Goal: Task Accomplishment & Management: Manage account settings

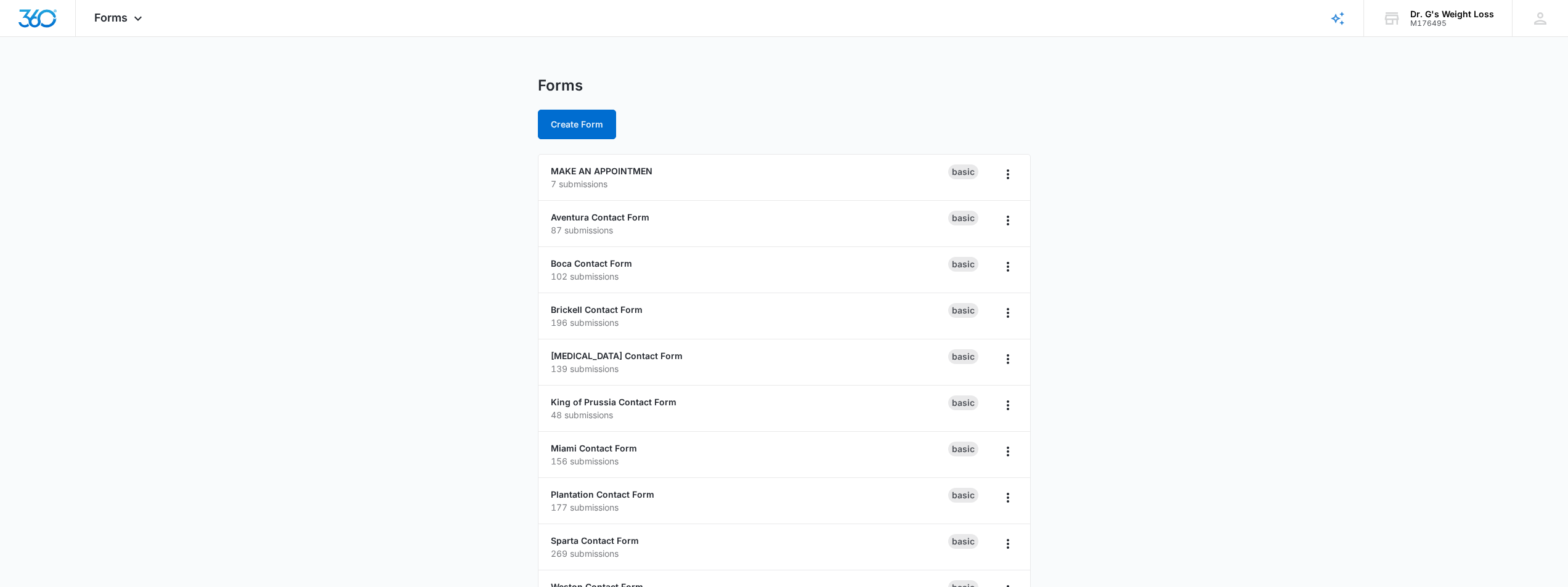
click at [488, 288] on main "Forms Create Form MAKE AN APPOINTMEN 7 submissions Basic Aventura Contact Form …" at bounding box center [784, 446] width 1568 height 740
click at [638, 191] on li "MAKE AN APPOINTMEN 11 submissions Basic" at bounding box center [784, 177] width 491 height 46
click at [638, 178] on p "11 submissions" at bounding box center [749, 184] width 397 height 13
click at [636, 172] on link "MAKE AN APPOINTMEN" at bounding box center [601, 170] width 101 height 10
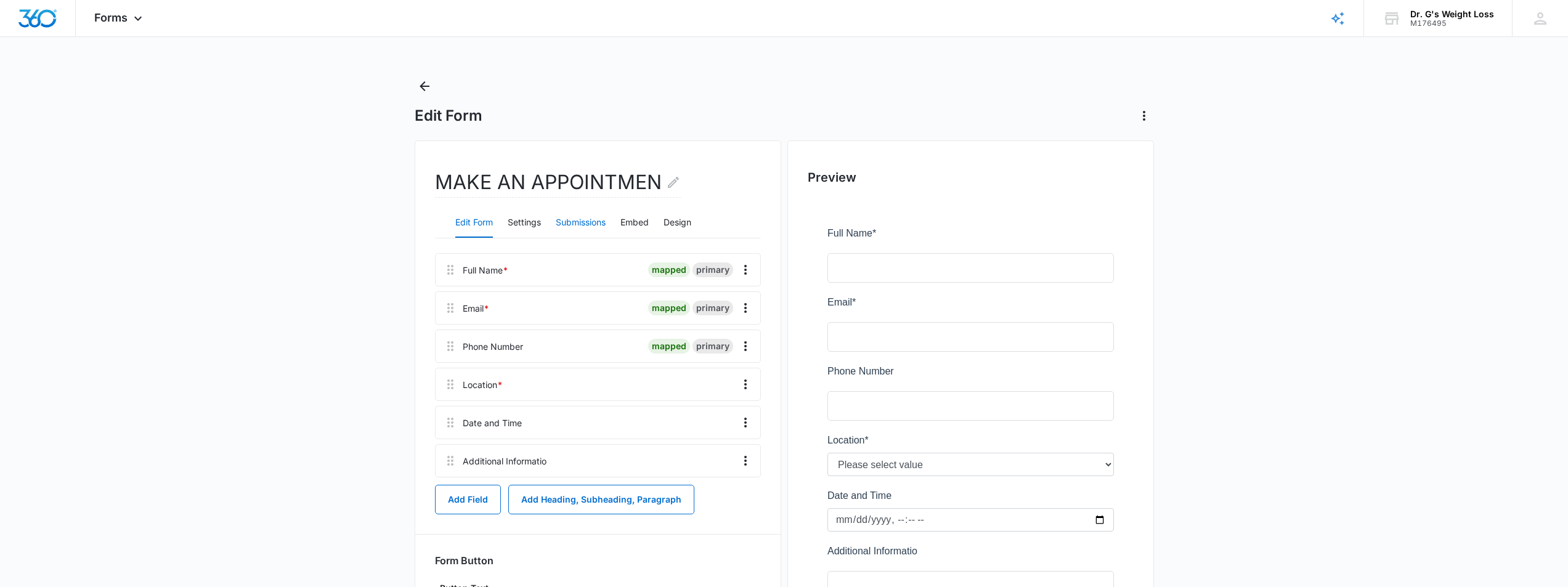
click at [593, 220] on button "Submissions" at bounding box center [581, 223] width 50 height 30
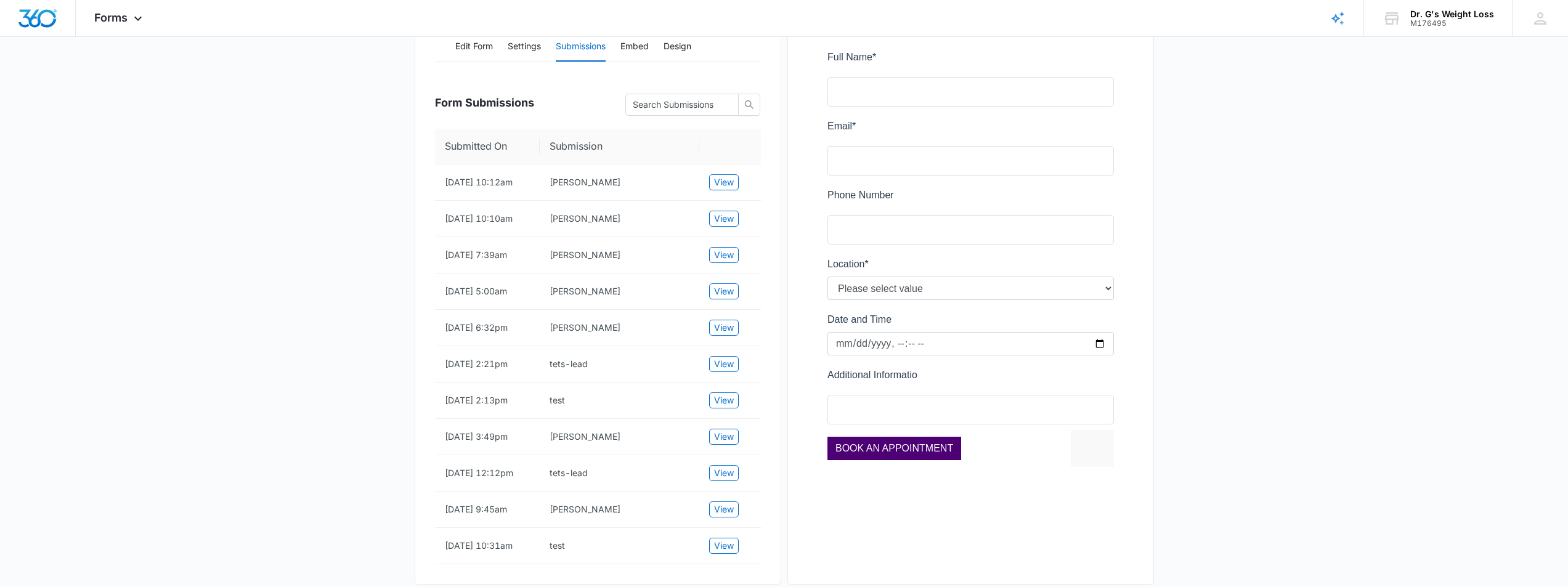
scroll to position [185, 0]
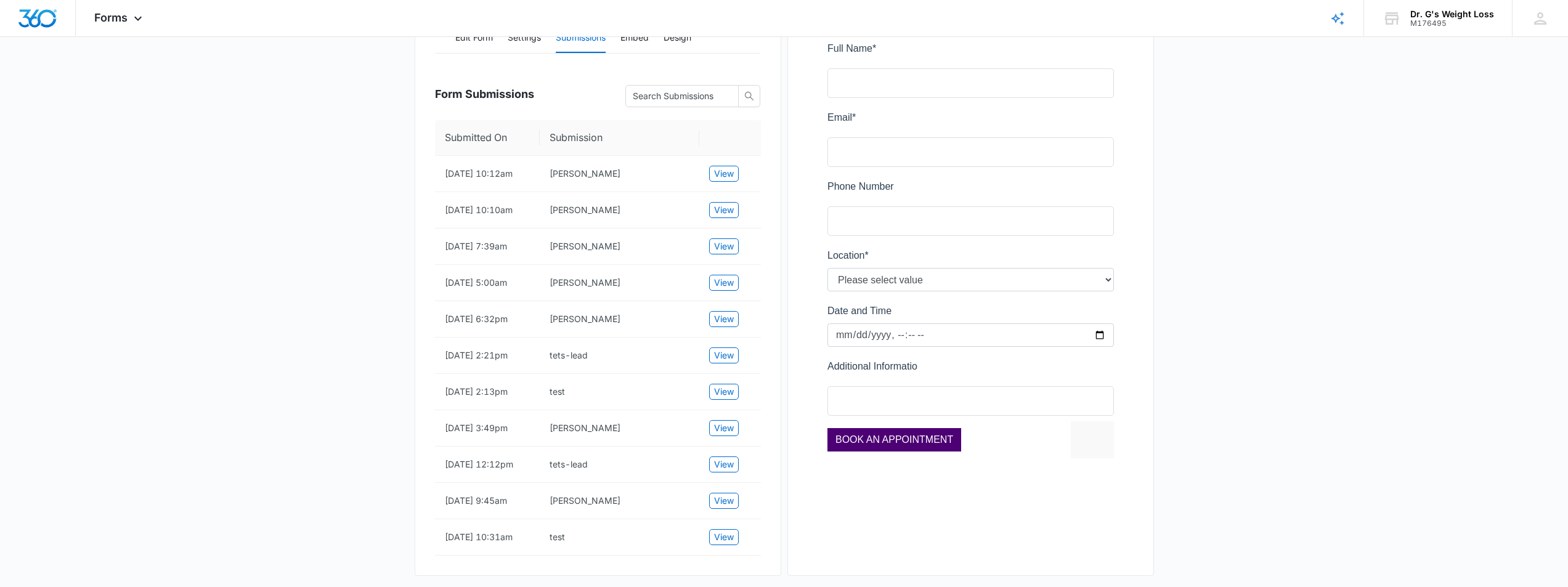
click at [343, 267] on main "Edit Form MAKE AN APPOINTMEN Edit Form Settings Submissions Embed Design Form S…" at bounding box center [784, 246] width 1568 height 709
click at [636, 338] on td "Kathleen Butler" at bounding box center [619, 319] width 159 height 36
click at [716, 326] on span "View" at bounding box center [724, 318] width 20 height 14
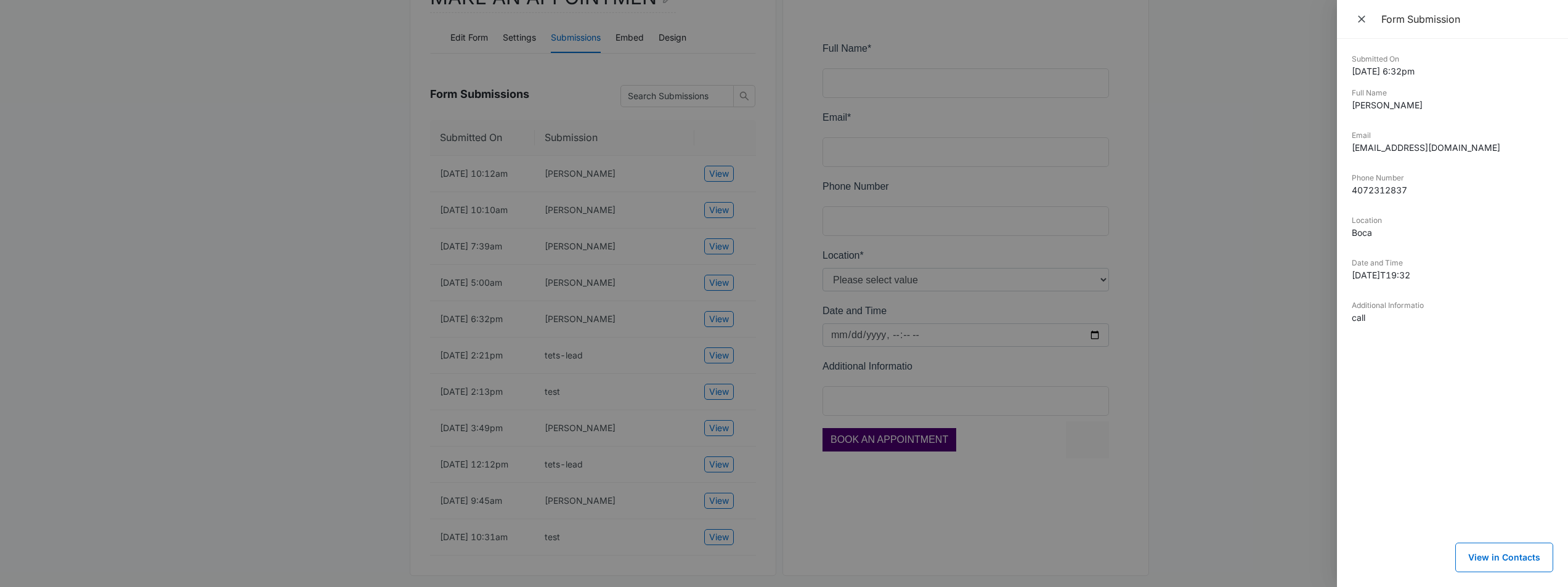
click at [696, 330] on div at bounding box center [784, 294] width 1568 height 587
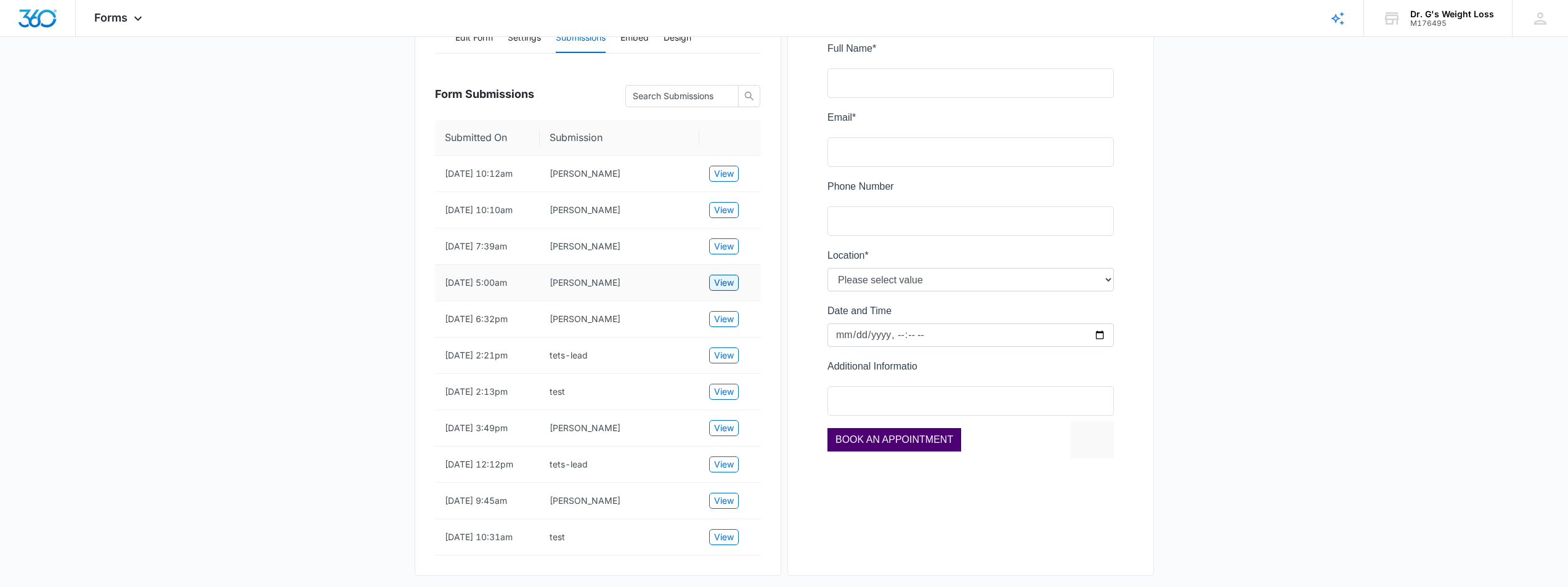
click at [720, 289] on span "View" at bounding box center [724, 282] width 20 height 14
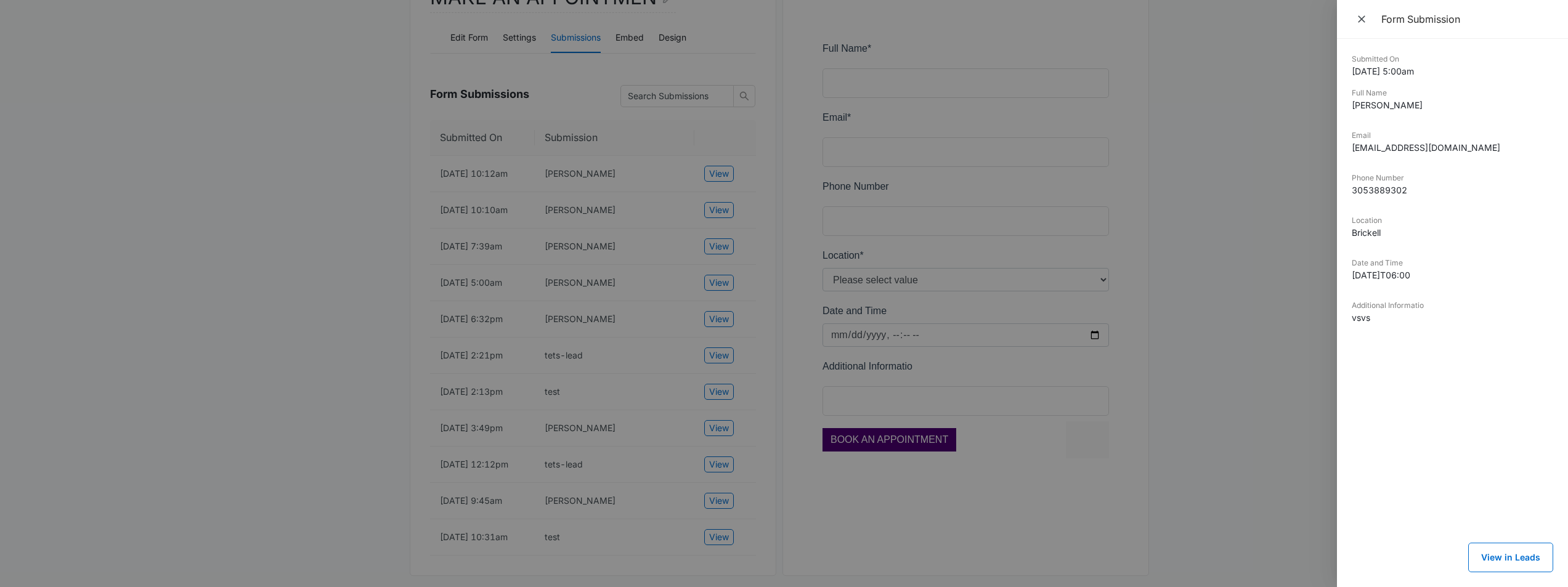
click at [720, 307] on div at bounding box center [784, 294] width 1568 height 587
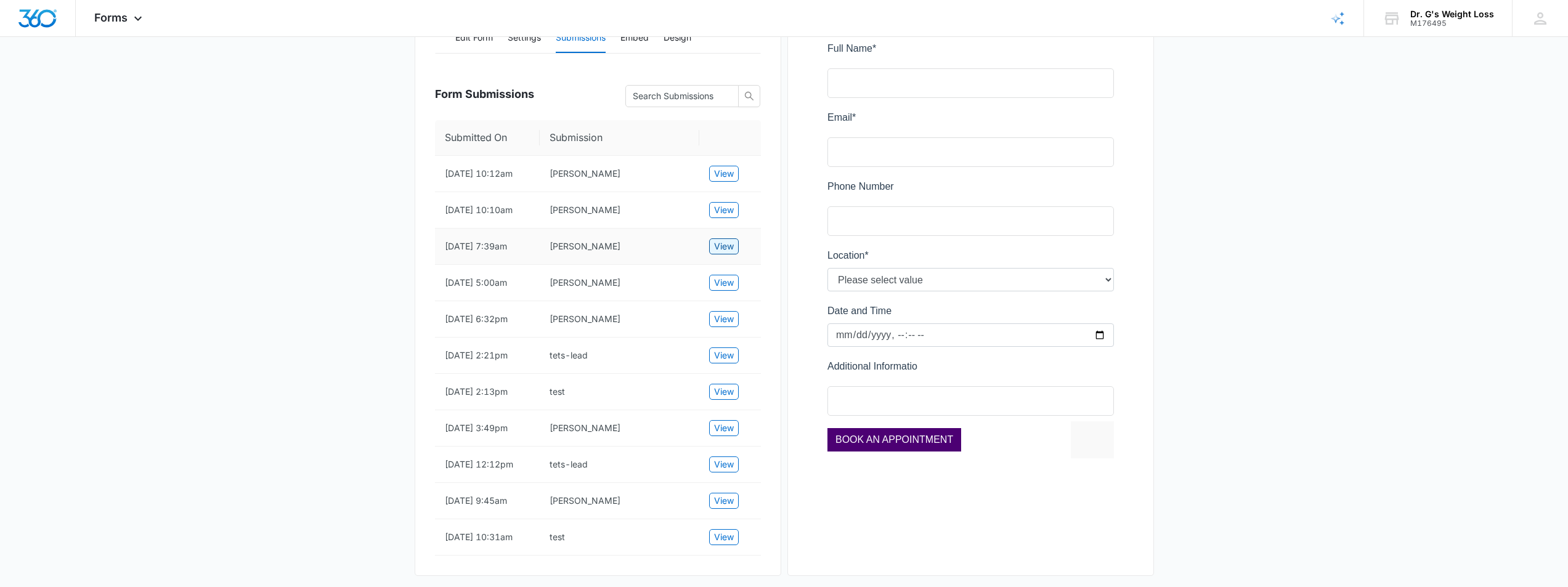
click at [717, 253] on span "View" at bounding box center [724, 246] width 20 height 14
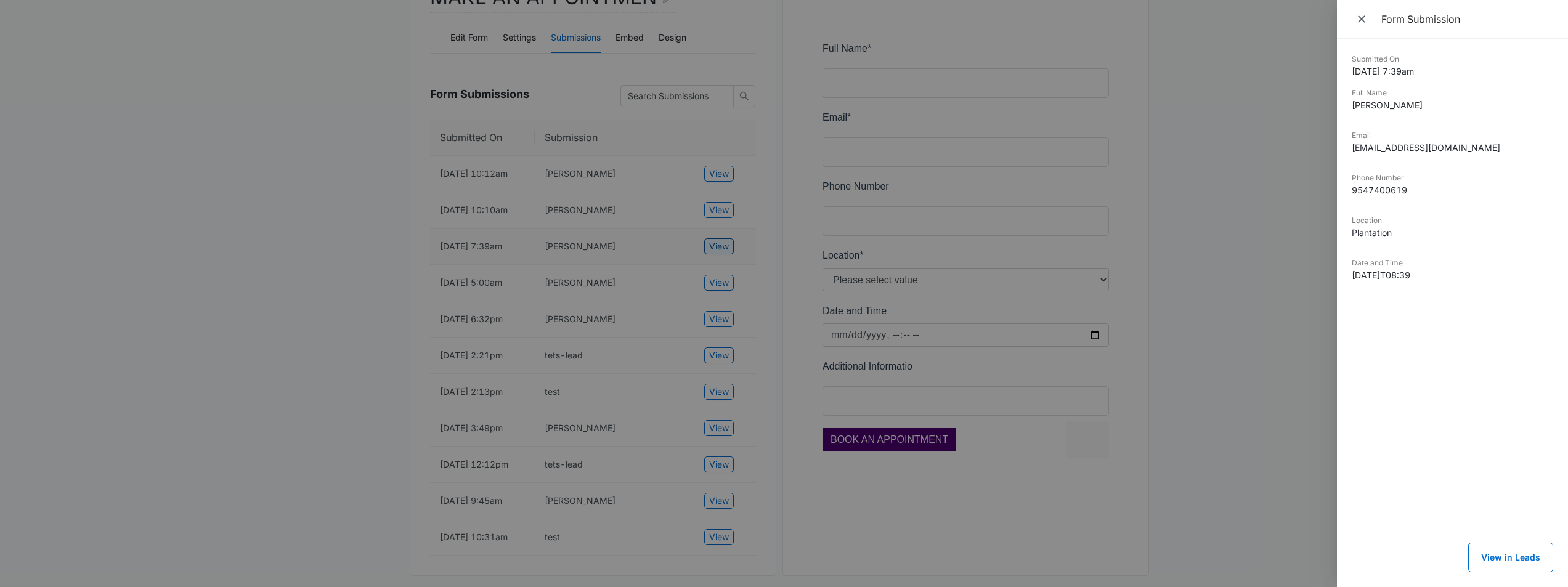
click at [717, 269] on div at bounding box center [784, 294] width 1568 height 587
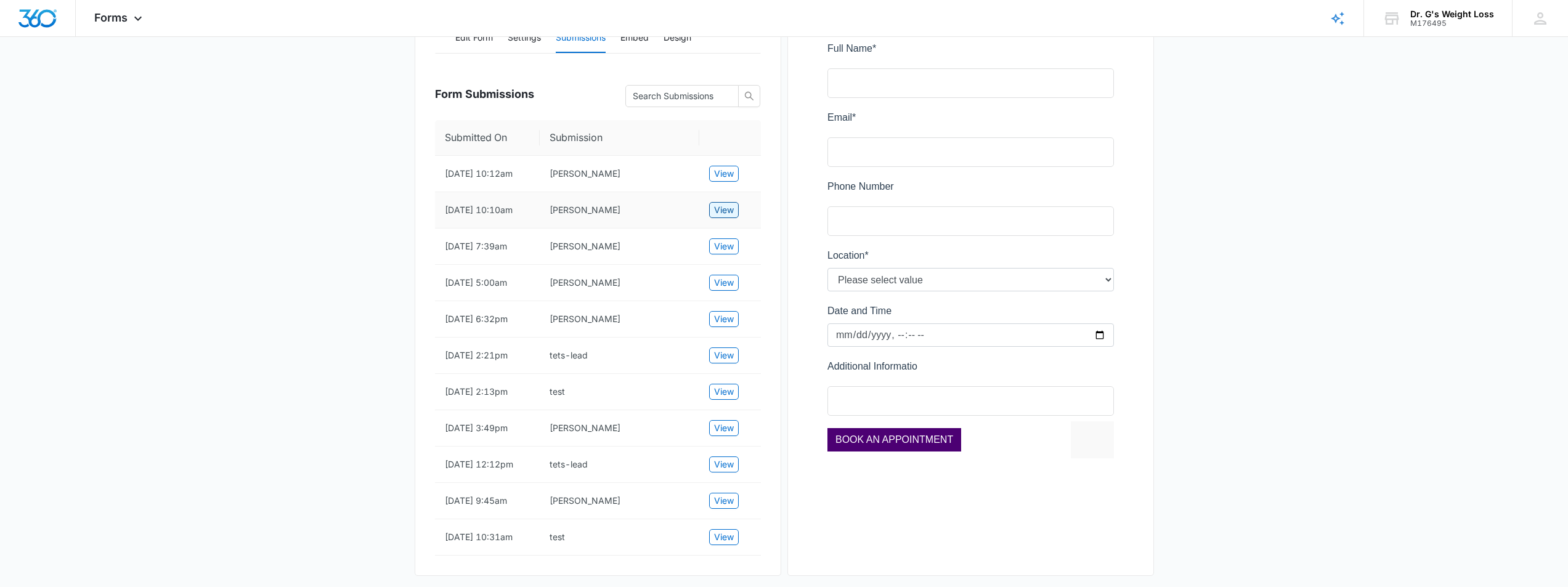
click at [717, 217] on span "View" at bounding box center [724, 210] width 20 height 14
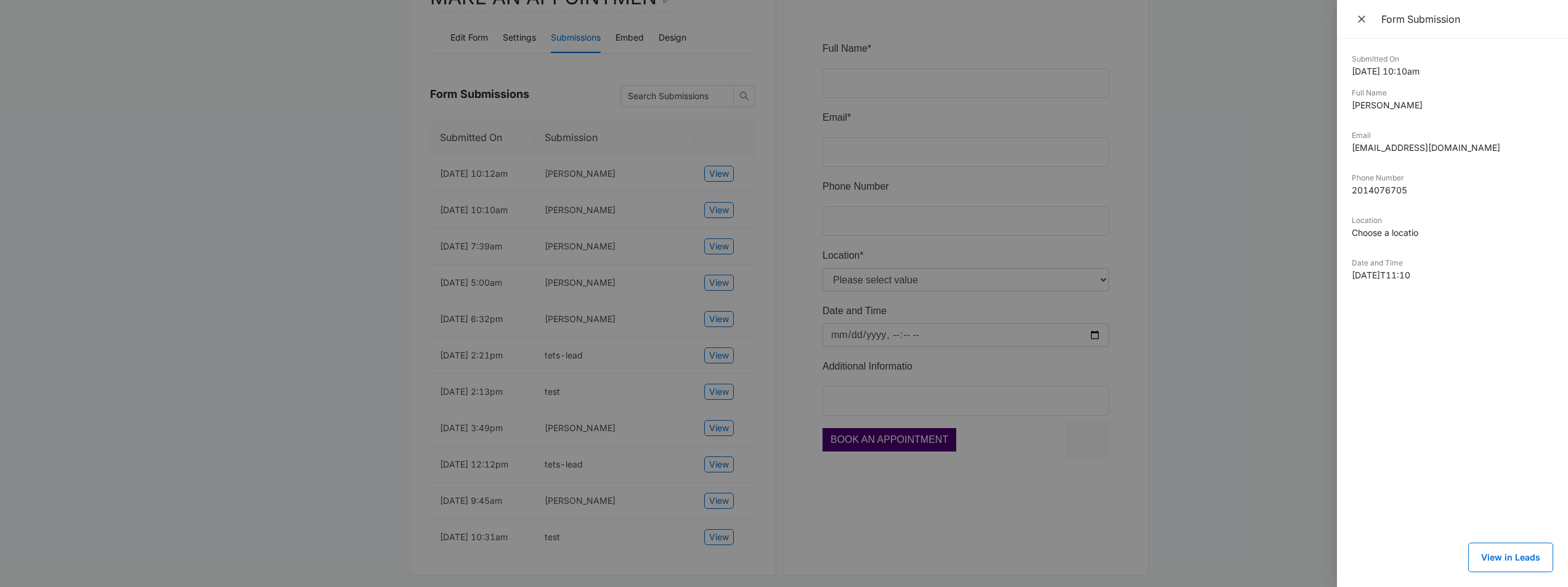
click at [716, 232] on div at bounding box center [784, 294] width 1568 height 587
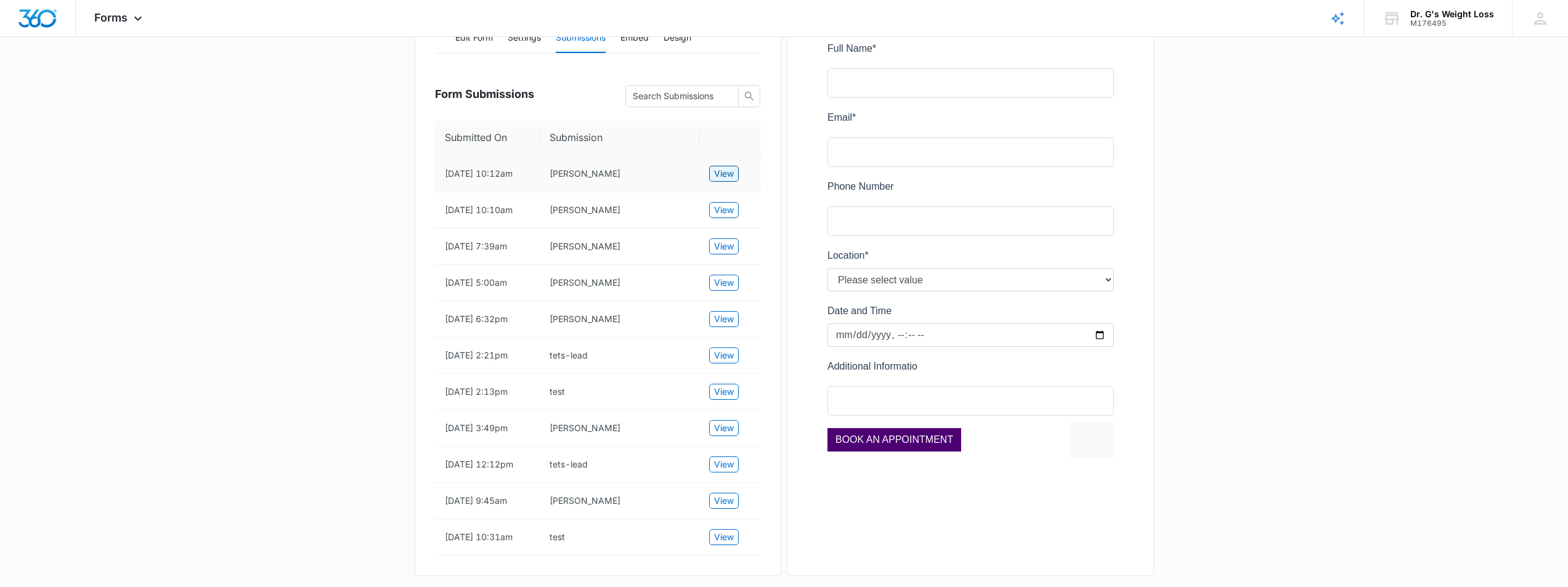
click at [723, 179] on span "View" at bounding box center [724, 174] width 20 height 14
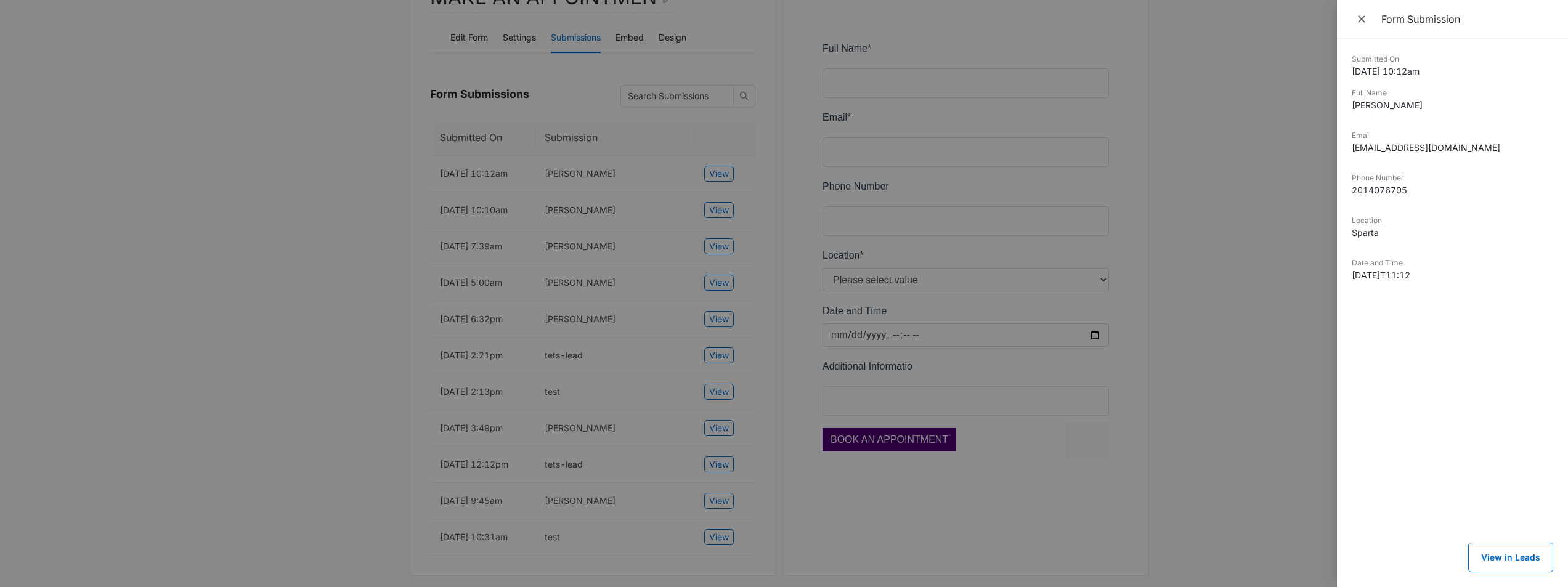
click at [337, 229] on div at bounding box center [784, 294] width 1568 height 587
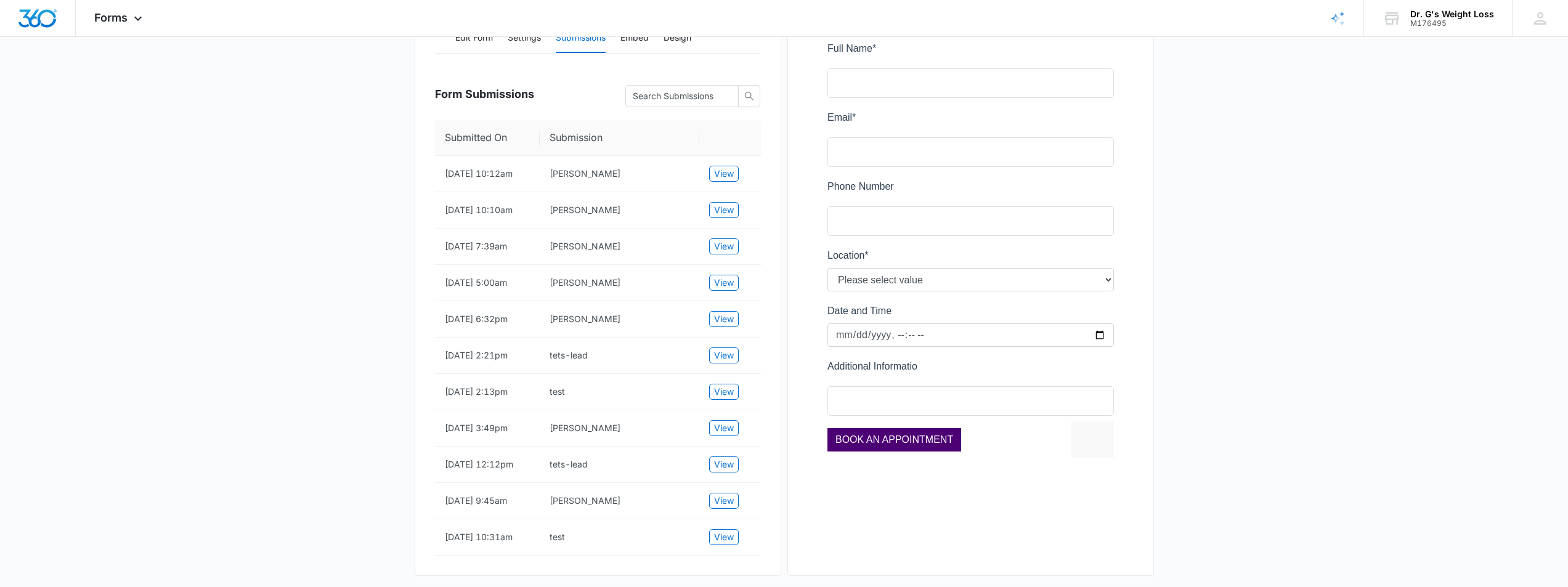
click at [337, 229] on main "Edit Form MAKE AN APPOINTMEN Edit Form Settings Submissions Embed Design Form S…" at bounding box center [784, 246] width 1568 height 709
click at [374, 232] on main "Edit Form MAKE AN APPOINTMEN Edit Form Settings Submissions Embed Design Form S…" at bounding box center [784, 246] width 1568 height 709
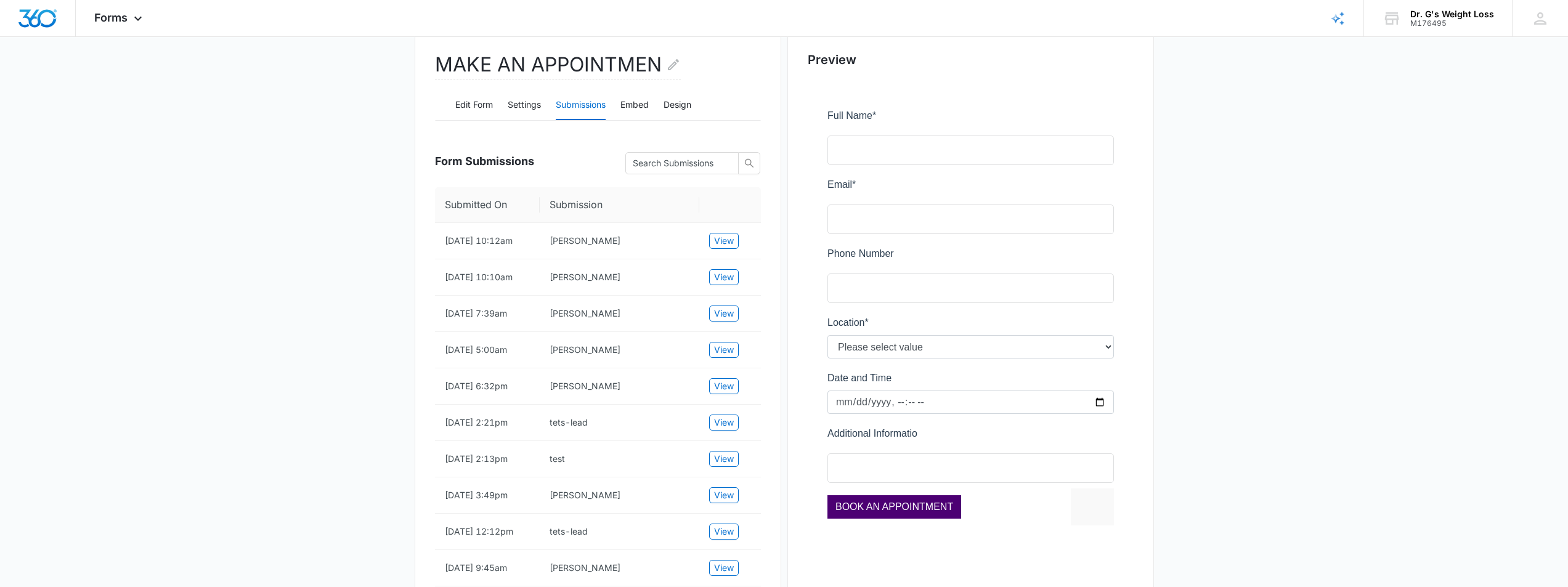
scroll to position [0, 0]
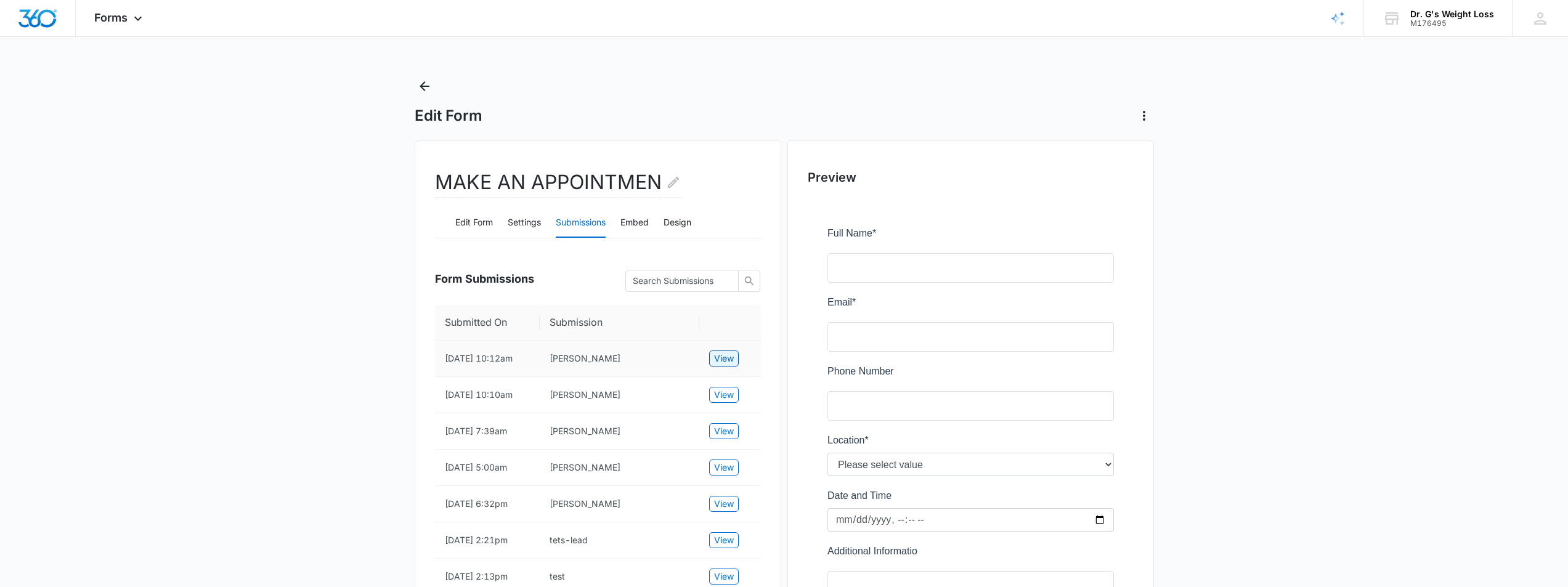
click at [720, 363] on span "View" at bounding box center [724, 358] width 20 height 14
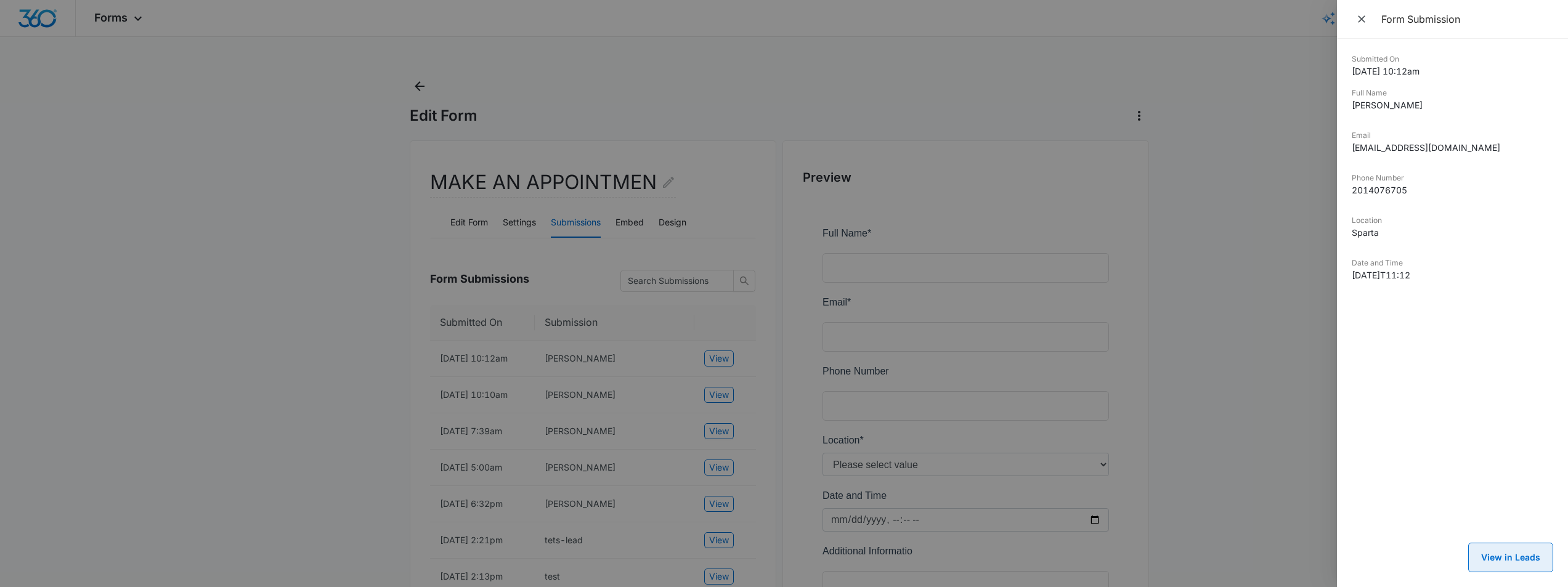
click at [1521, 550] on button "View in Leads" at bounding box center [1511, 557] width 85 height 30
click at [1213, 340] on div at bounding box center [784, 294] width 1568 height 587
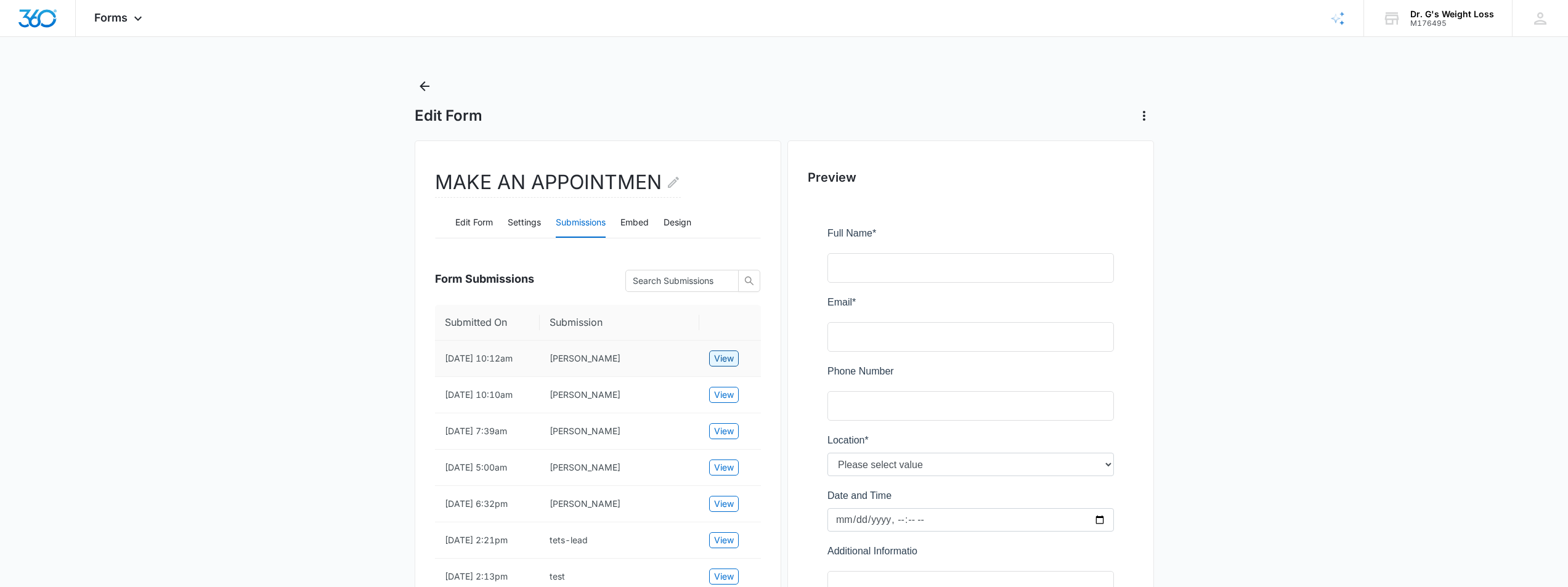
click at [728, 365] on span "View" at bounding box center [724, 358] width 20 height 14
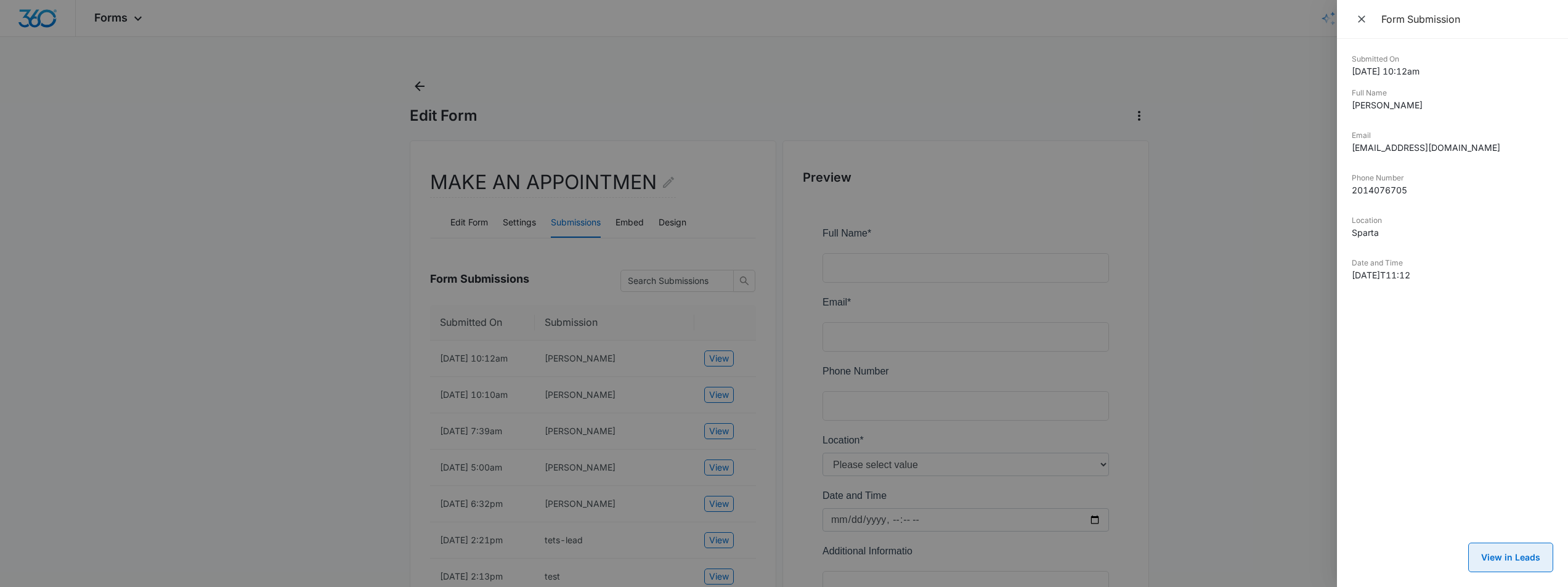
click at [1500, 556] on button "View in Leads" at bounding box center [1511, 557] width 85 height 30
click at [190, 364] on div at bounding box center [784, 294] width 1568 height 587
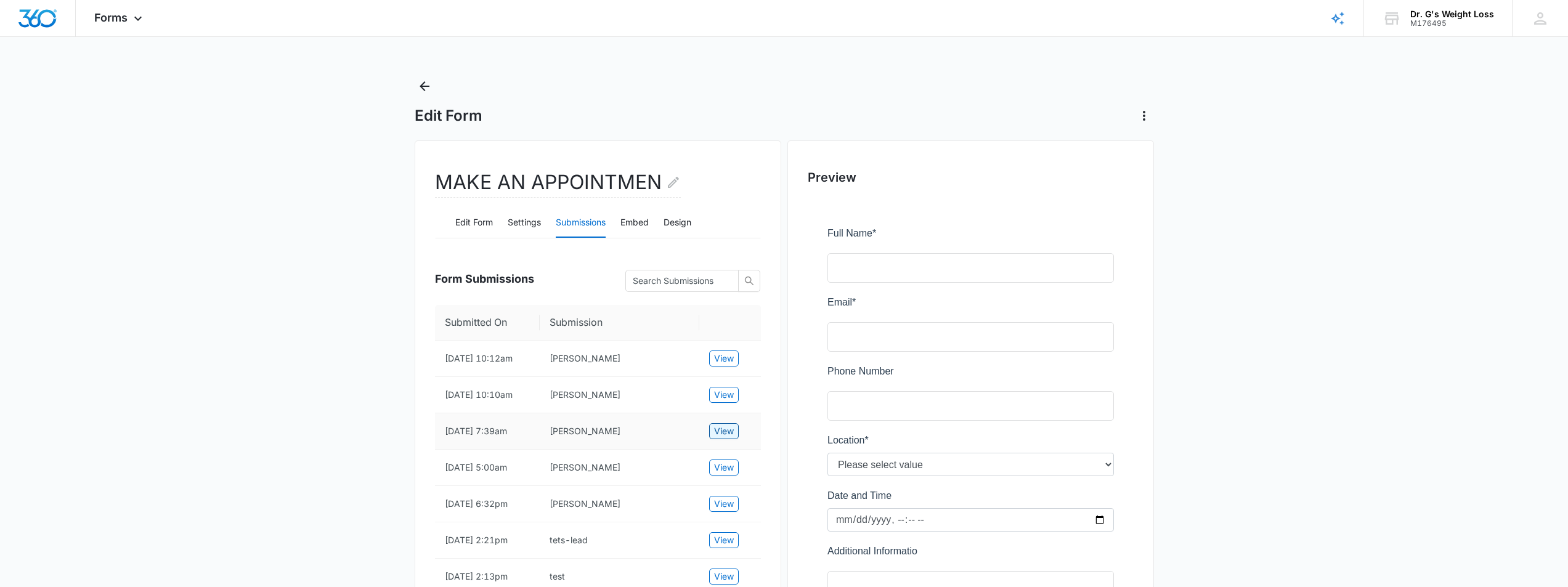
click at [724, 438] on span "View" at bounding box center [724, 431] width 20 height 14
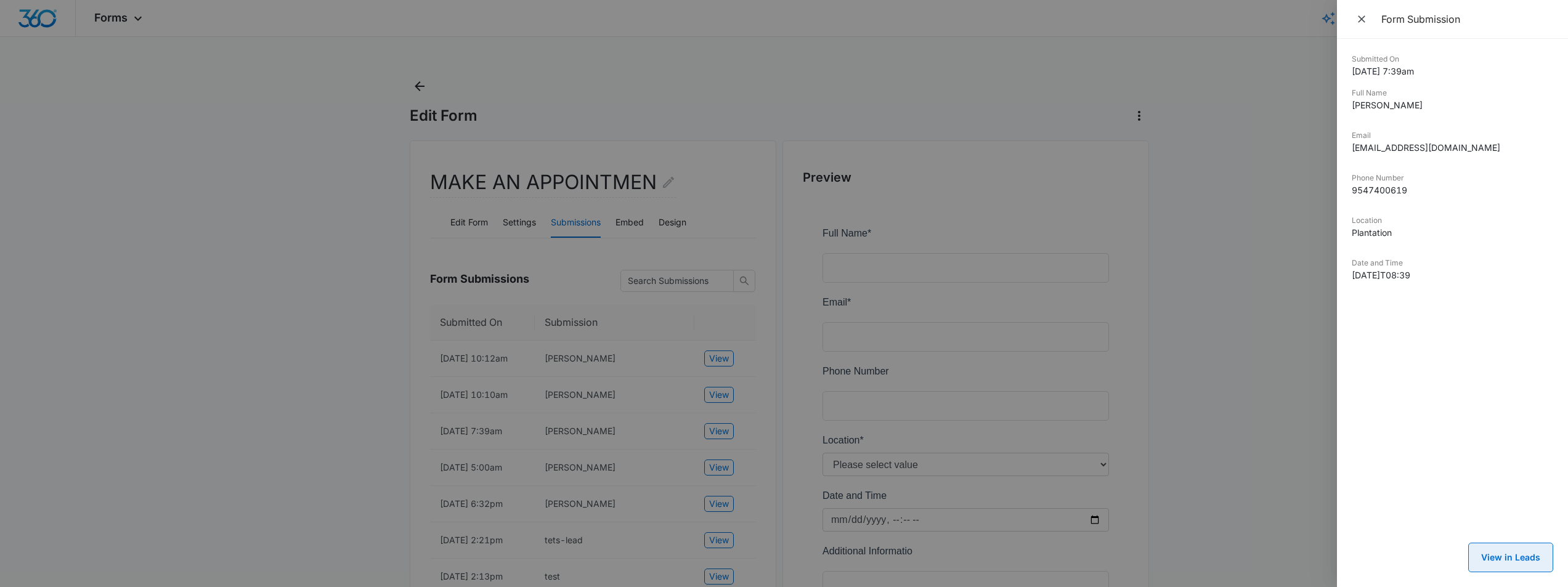
click at [1513, 560] on button "View in Leads" at bounding box center [1511, 557] width 85 height 30
click at [252, 420] on div at bounding box center [784, 294] width 1568 height 587
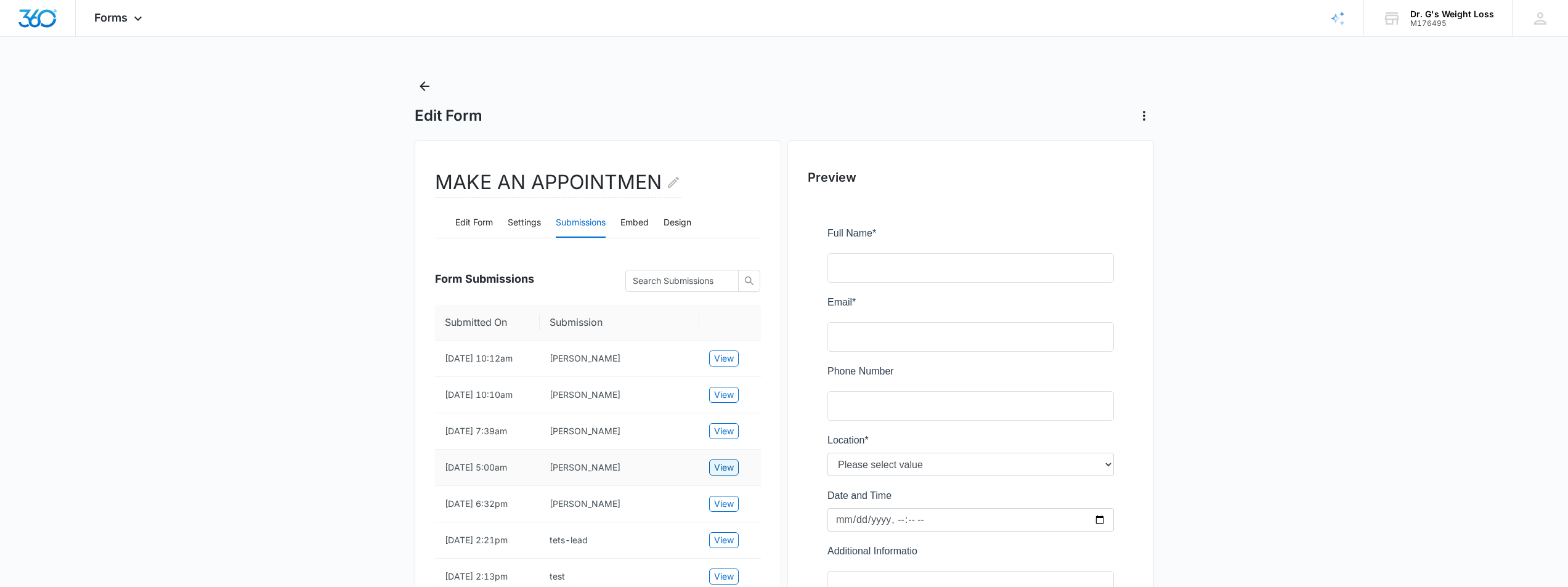
click at [722, 474] on span "View" at bounding box center [724, 467] width 20 height 14
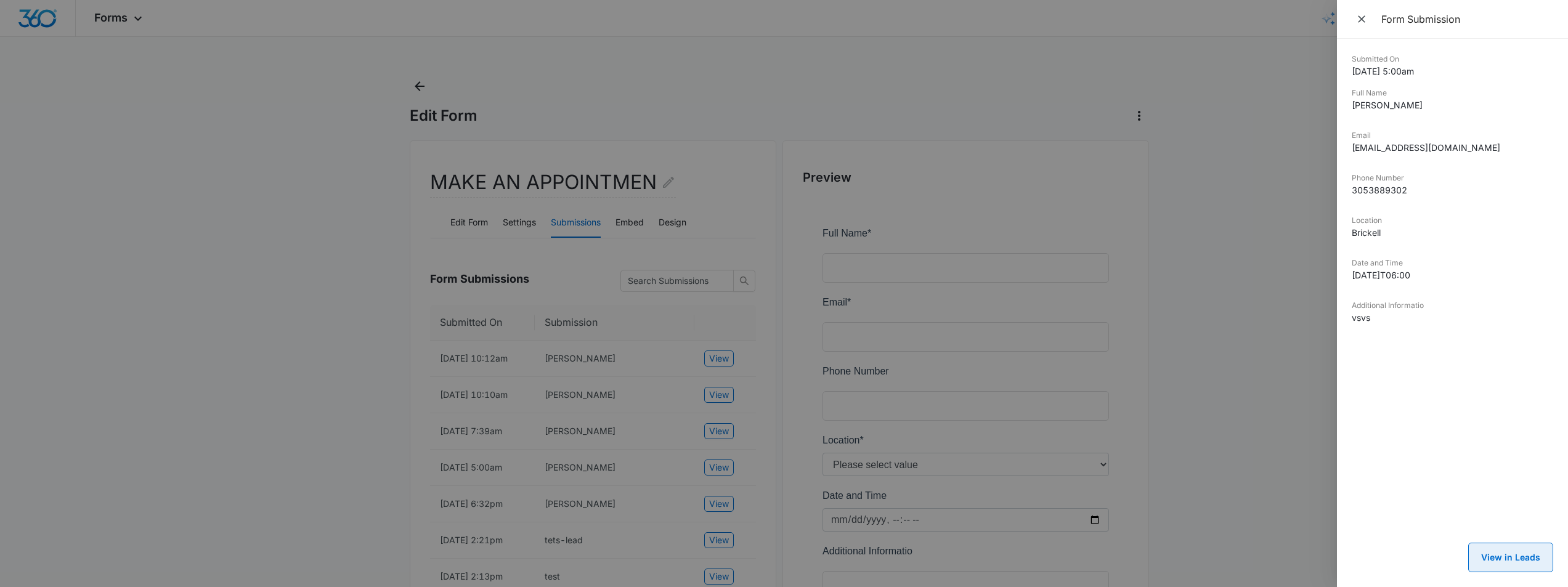
click at [1517, 559] on button "View in Leads" at bounding box center [1511, 557] width 85 height 30
click at [720, 528] on div at bounding box center [784, 294] width 1568 height 587
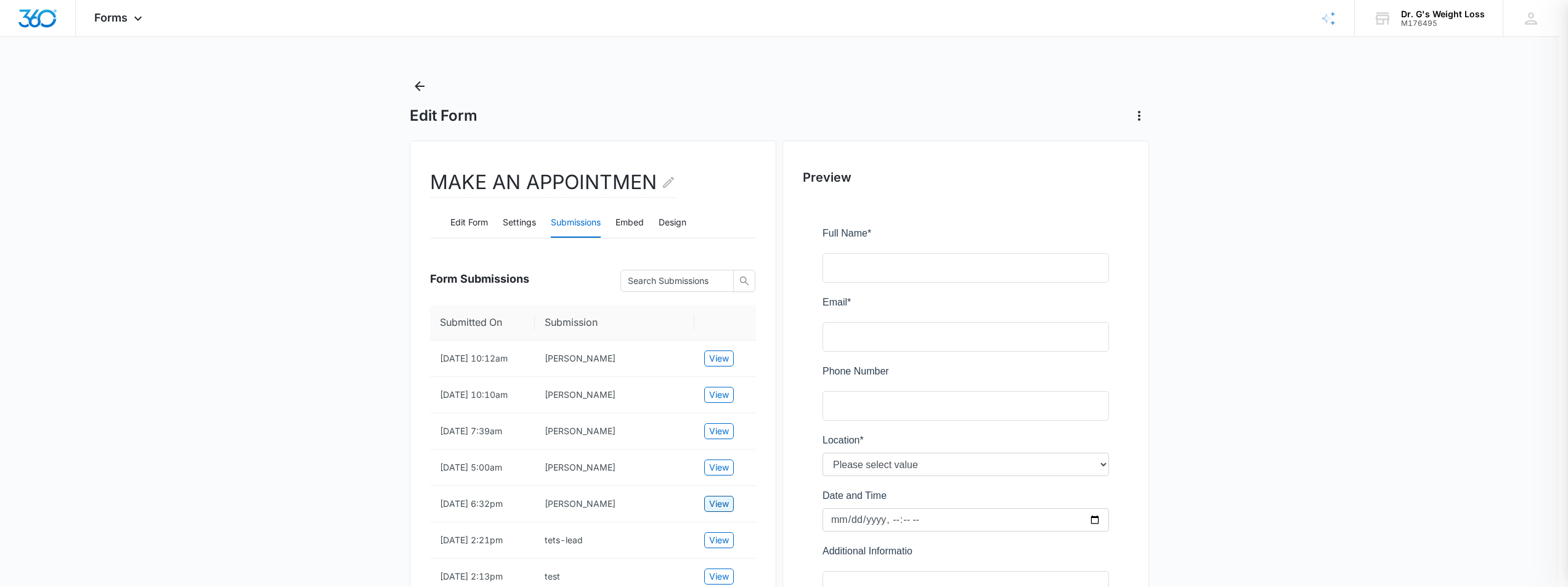
click at [719, 511] on span "View" at bounding box center [719, 503] width 20 height 14
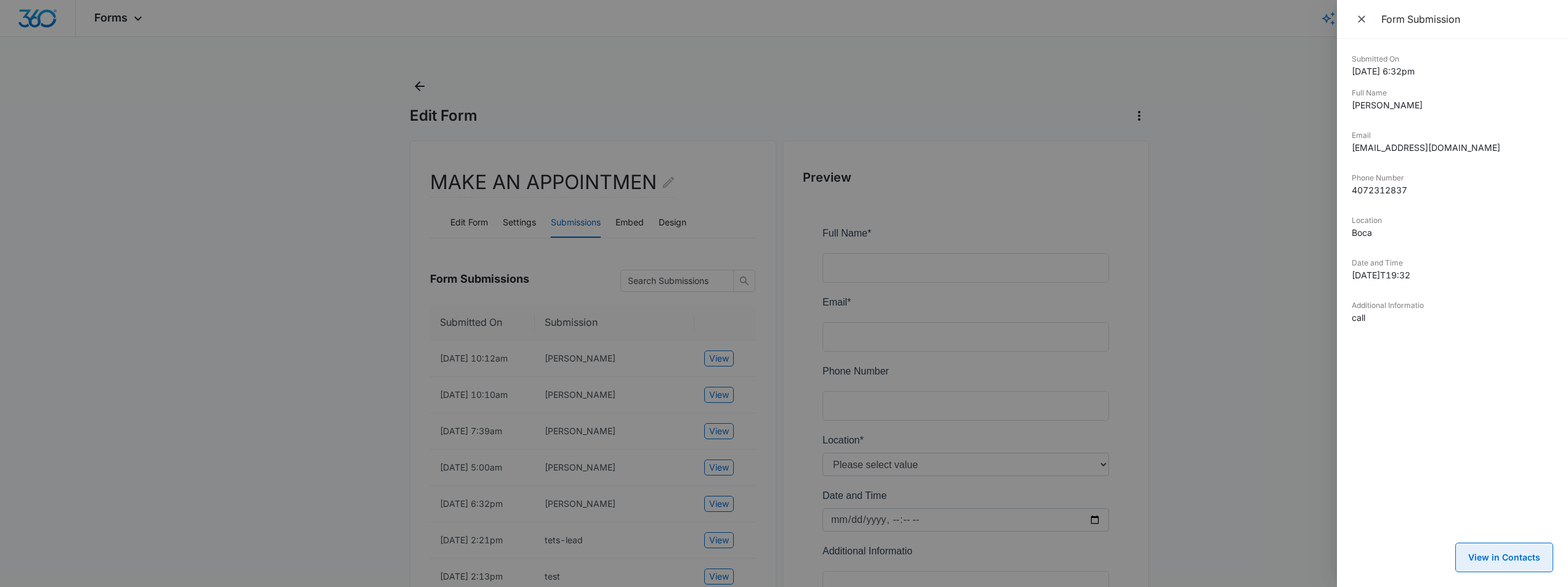
click at [1486, 553] on button "View in Contacts" at bounding box center [1504, 557] width 98 height 30
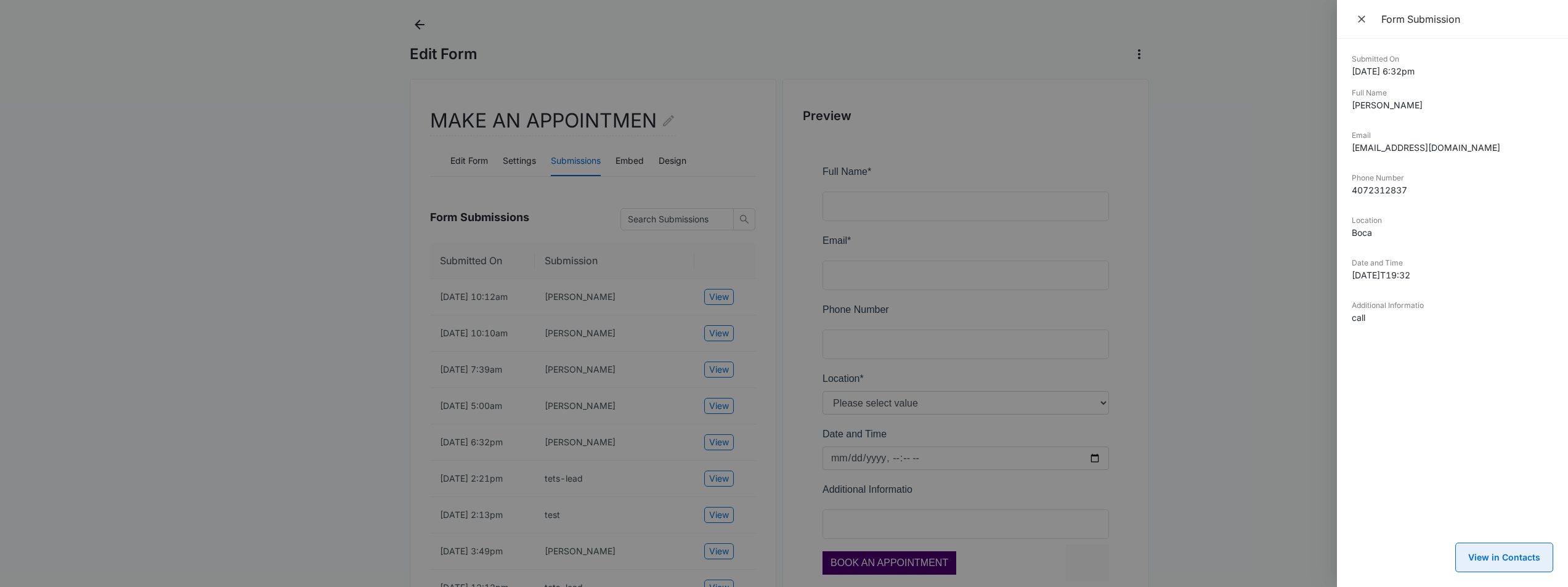
scroll to position [123, 0]
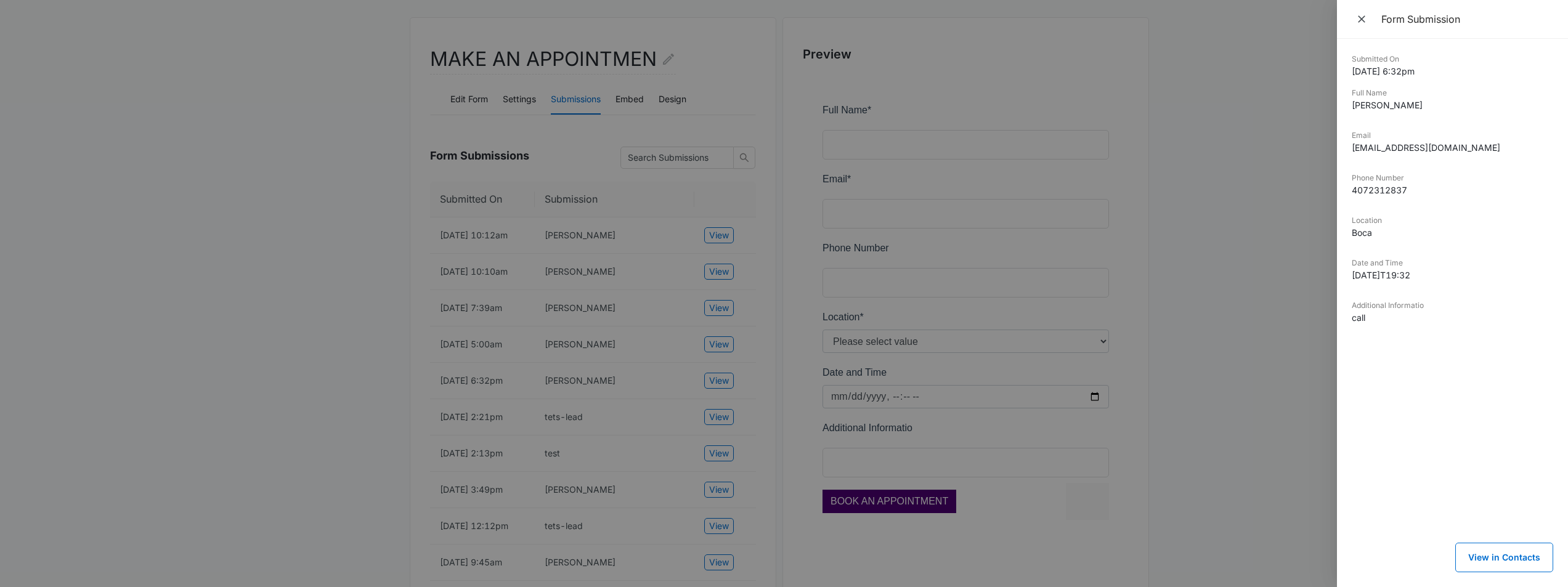
click at [386, 441] on div at bounding box center [784, 294] width 1568 height 587
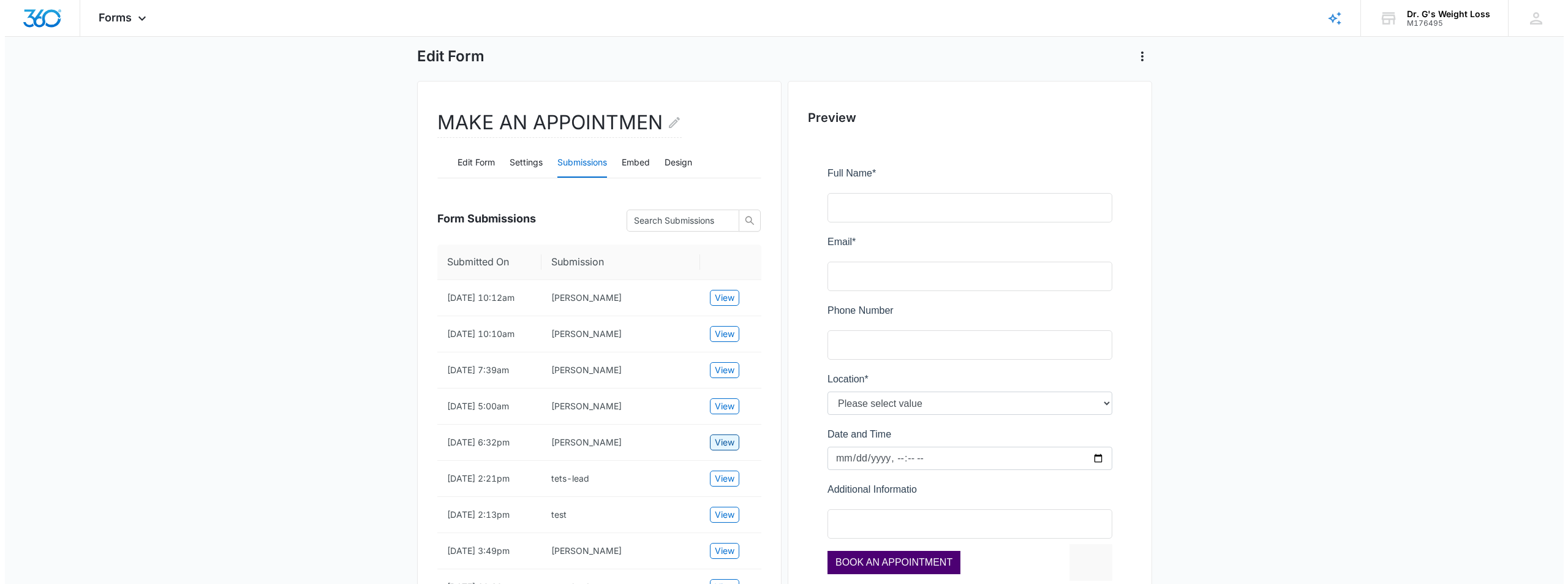
scroll to position [0, 0]
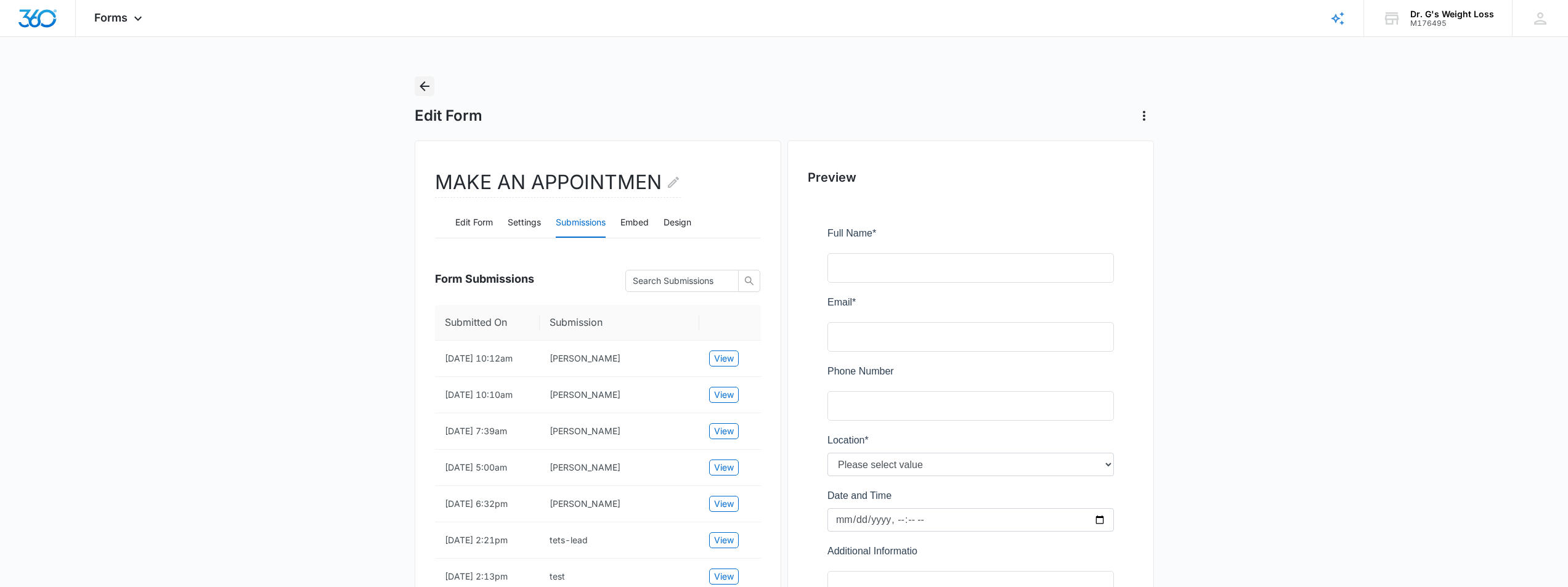
click at [423, 88] on icon "Back" at bounding box center [425, 86] width 14 height 14
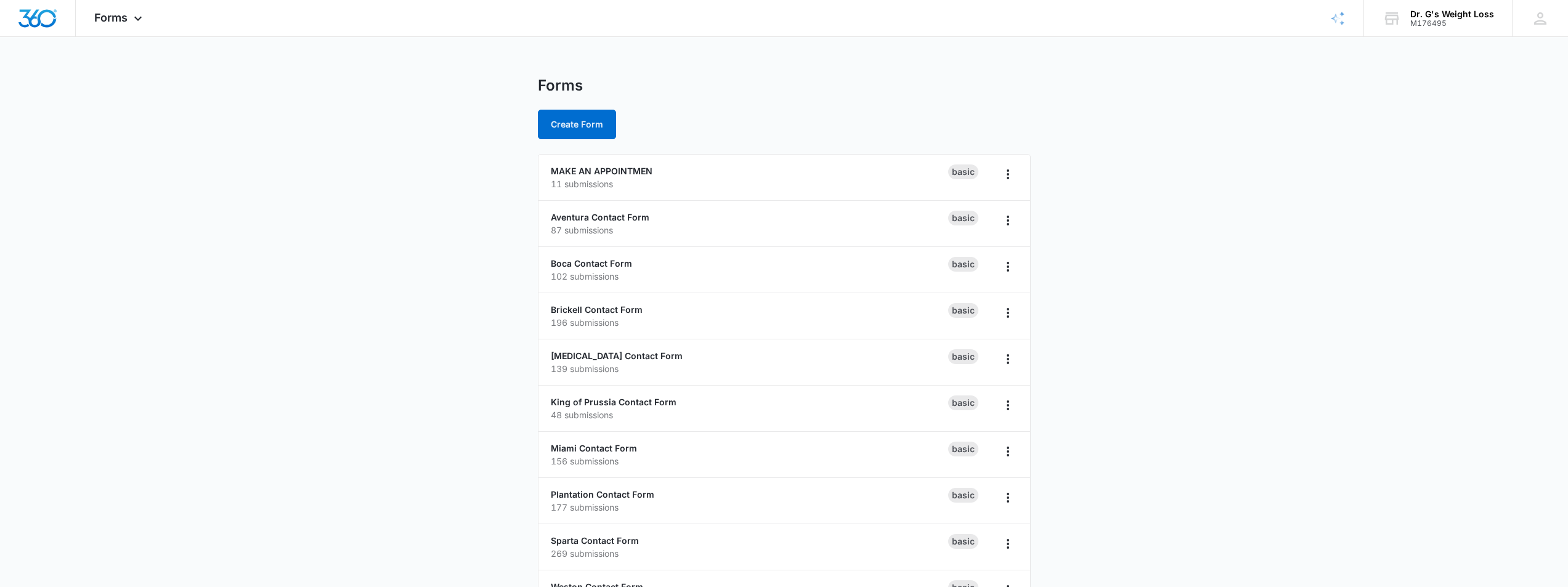
click at [347, 339] on main "Forms Create Form MAKE AN APPOINTMEN 11 submissions Basic Aventura Contact Form…" at bounding box center [784, 446] width 1568 height 740
click at [601, 313] on link "Brickell Contact Form" at bounding box center [597, 309] width 92 height 10
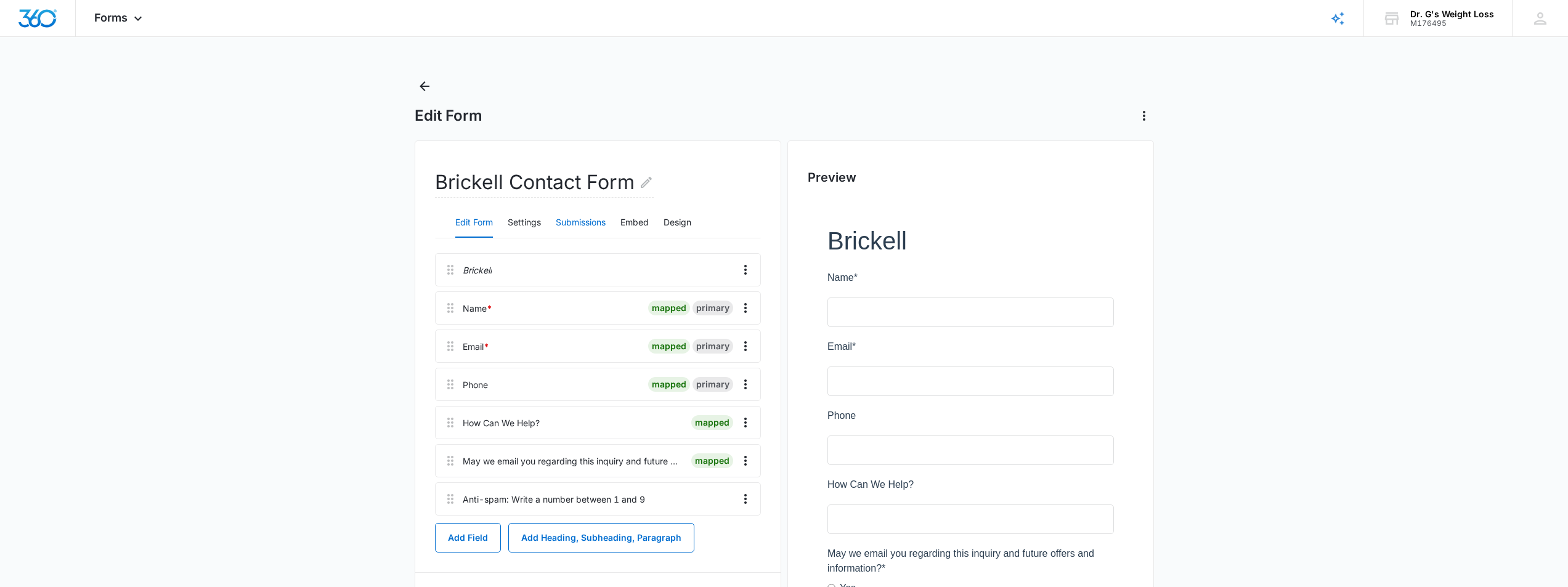
click at [569, 224] on button "Submissions" at bounding box center [581, 223] width 50 height 30
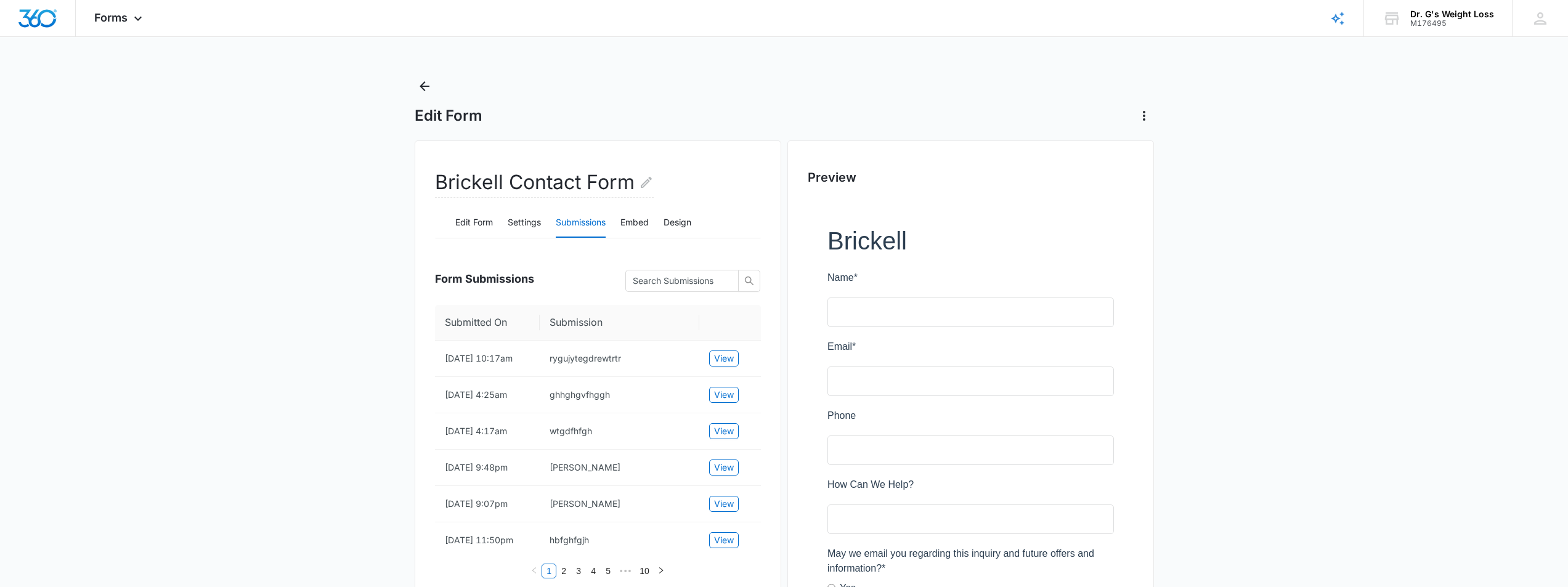
click at [426, 90] on icon "Back" at bounding box center [425, 86] width 14 height 14
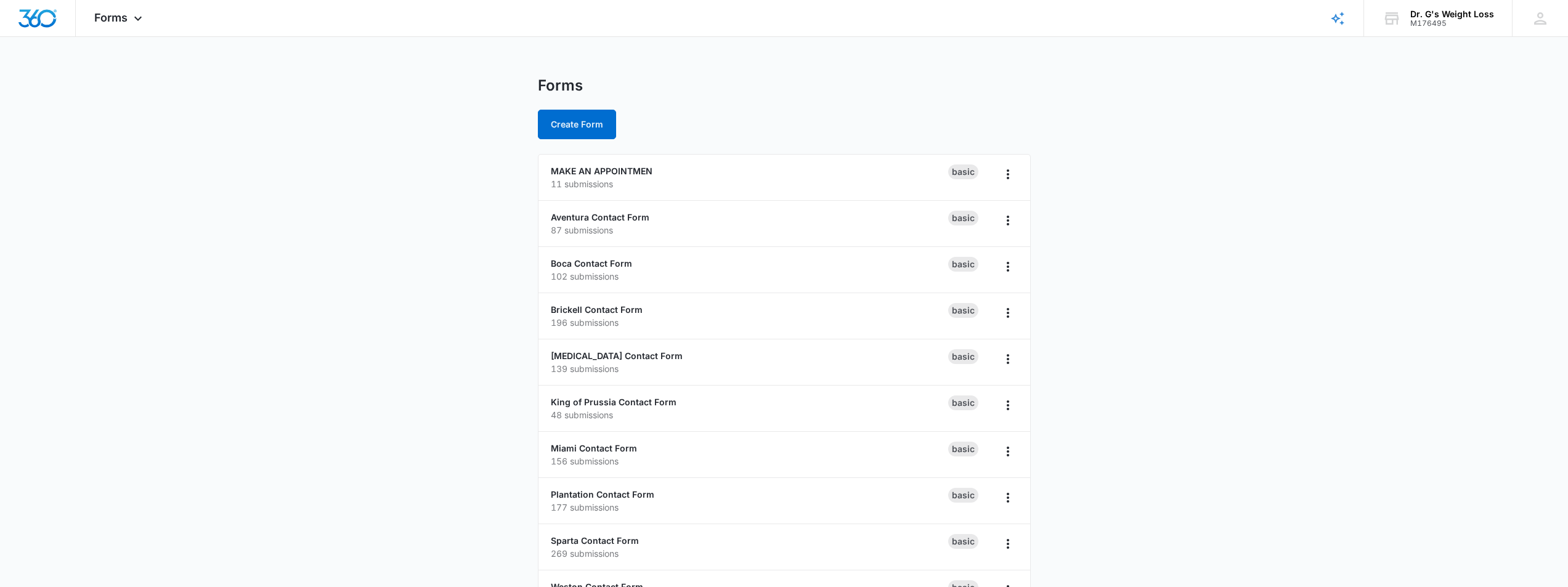
click at [424, 181] on main "Forms Create Form MAKE AN APPOINTMEN 11 submissions Basic Aventura Contact Form…" at bounding box center [784, 446] width 1568 height 740
click at [408, 170] on main "Forms Create Form MAKE AN APPOINTMEN 11 submissions Basic Aventura Contact Form…" at bounding box center [784, 446] width 1568 height 740
click at [403, 159] on main "Forms Create Form MAKE AN APPOINTMEN 11 submissions Basic Aventura Contact Form…" at bounding box center [784, 446] width 1568 height 740
click at [413, 191] on main "Forms Create Form MAKE AN APPOINTMEN 11 submissions Basic Aventura Contact Form…" at bounding box center [784, 446] width 1568 height 740
click at [624, 170] on link "MAKE AN APPOINTMEN" at bounding box center [601, 170] width 101 height 10
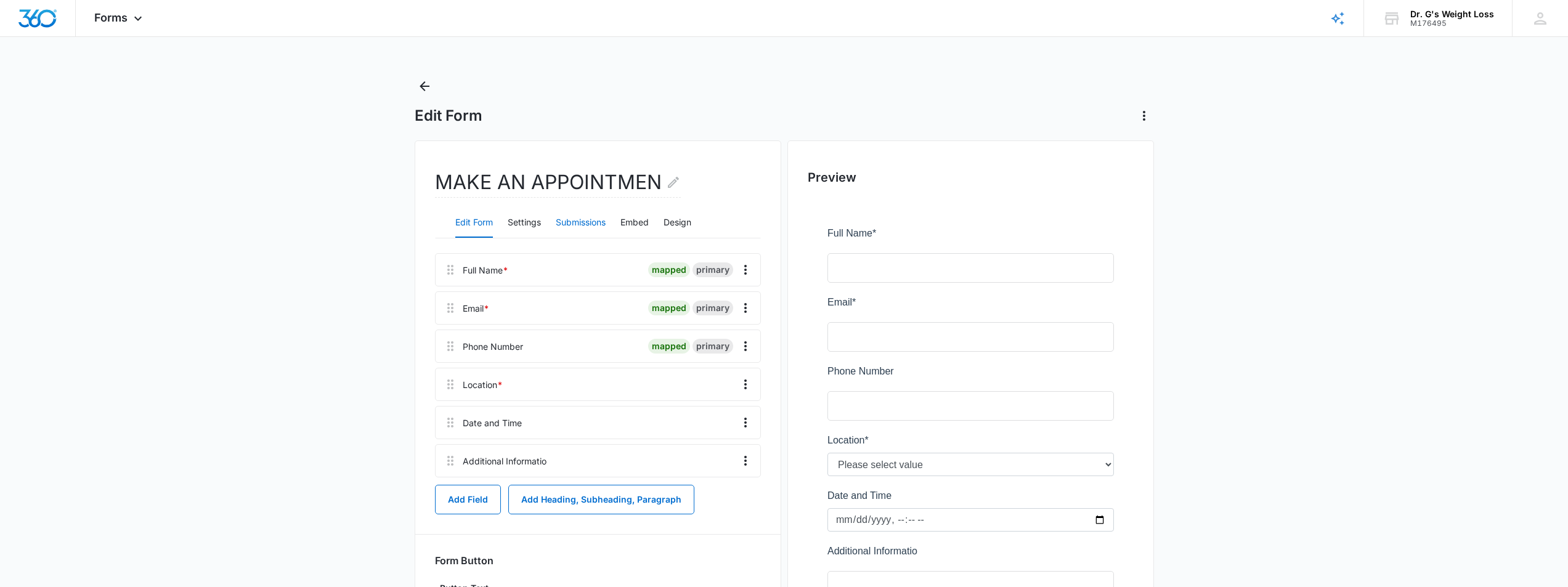
click at [569, 222] on button "Submissions" at bounding box center [581, 223] width 50 height 30
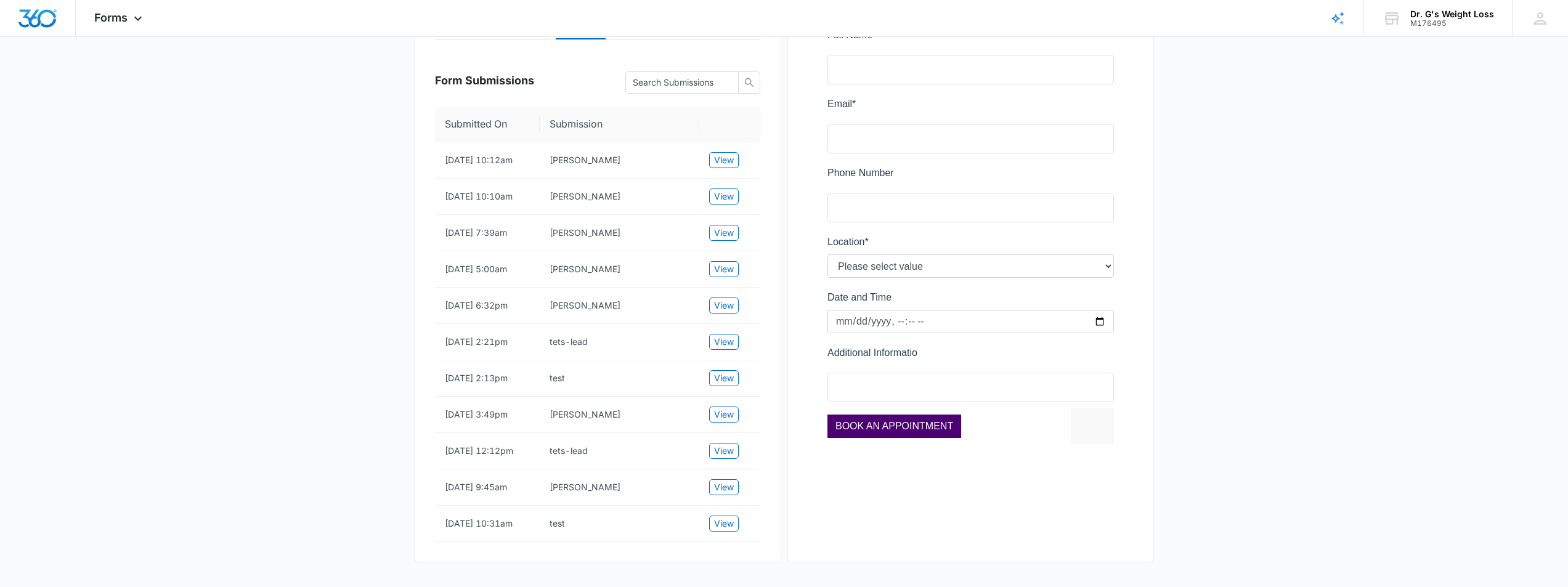
scroll to position [181, 0]
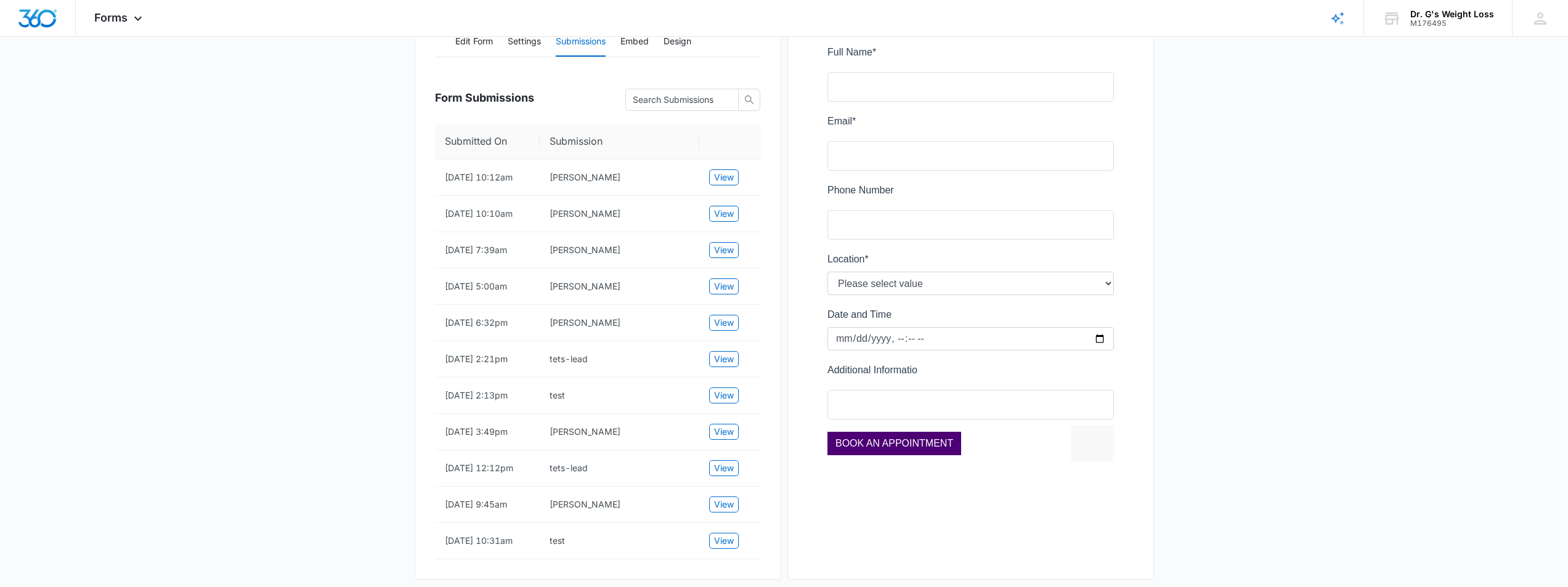
click at [370, 283] on main "Edit Form MAKE AN APPOINTMEN Edit Form Settings Submissions Embed Design Form S…" at bounding box center [784, 250] width 1568 height 709
click at [369, 281] on main "Edit Form MAKE AN APPOINTMEN Edit Form Settings Submissions Embed Design Form S…" at bounding box center [784, 250] width 1568 height 709
click at [373, 270] on main "Edit Form MAKE AN APPOINTMEN Edit Form Settings Submissions Embed Design Form S…" at bounding box center [784, 250] width 1568 height 709
click at [371, 271] on main "Edit Form MAKE AN APPOINTMEN Edit Form Settings Submissions Embed Design Form S…" at bounding box center [784, 250] width 1568 height 709
click at [359, 249] on main "Edit Form MAKE AN APPOINTMEN Edit Form Settings Submissions Embed Design Form S…" at bounding box center [784, 250] width 1568 height 709
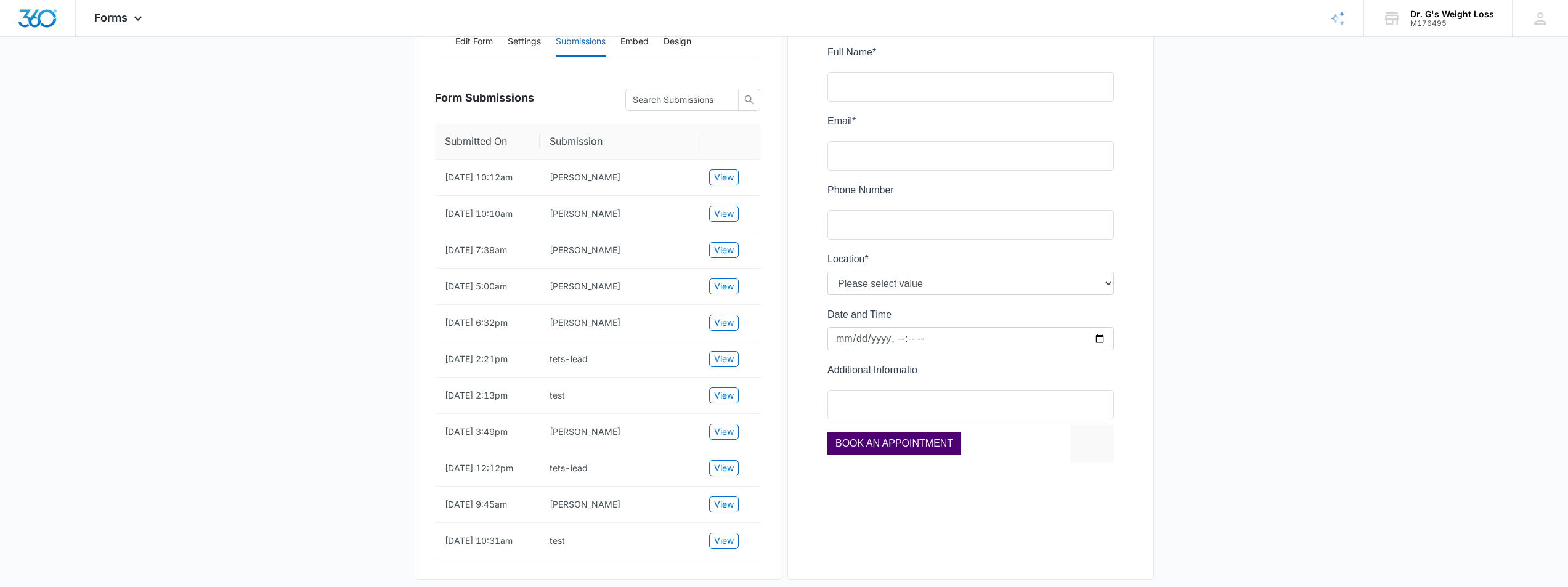
click at [357, 186] on main "Edit Form MAKE AN APPOINTMEN Edit Form Settings Submissions Embed Design Form S…" at bounding box center [784, 250] width 1568 height 709
click at [357, 170] on main "Edit Form MAKE AN APPOINTMEN Edit Form Settings Submissions Embed Design Form S…" at bounding box center [784, 250] width 1568 height 709
click at [224, 351] on main "Edit Form MAKE AN APPOINTMEN Edit Form Settings Submissions Embed Design Form S…" at bounding box center [784, 250] width 1568 height 709
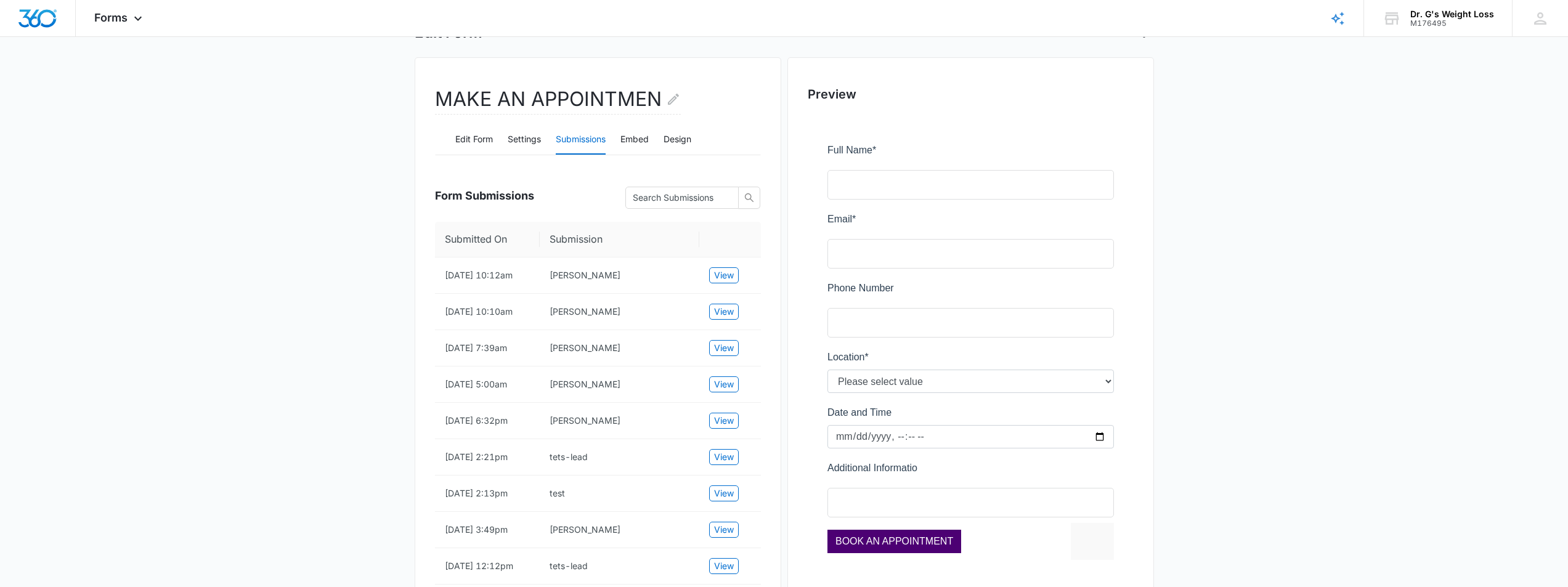
scroll to position [0, 0]
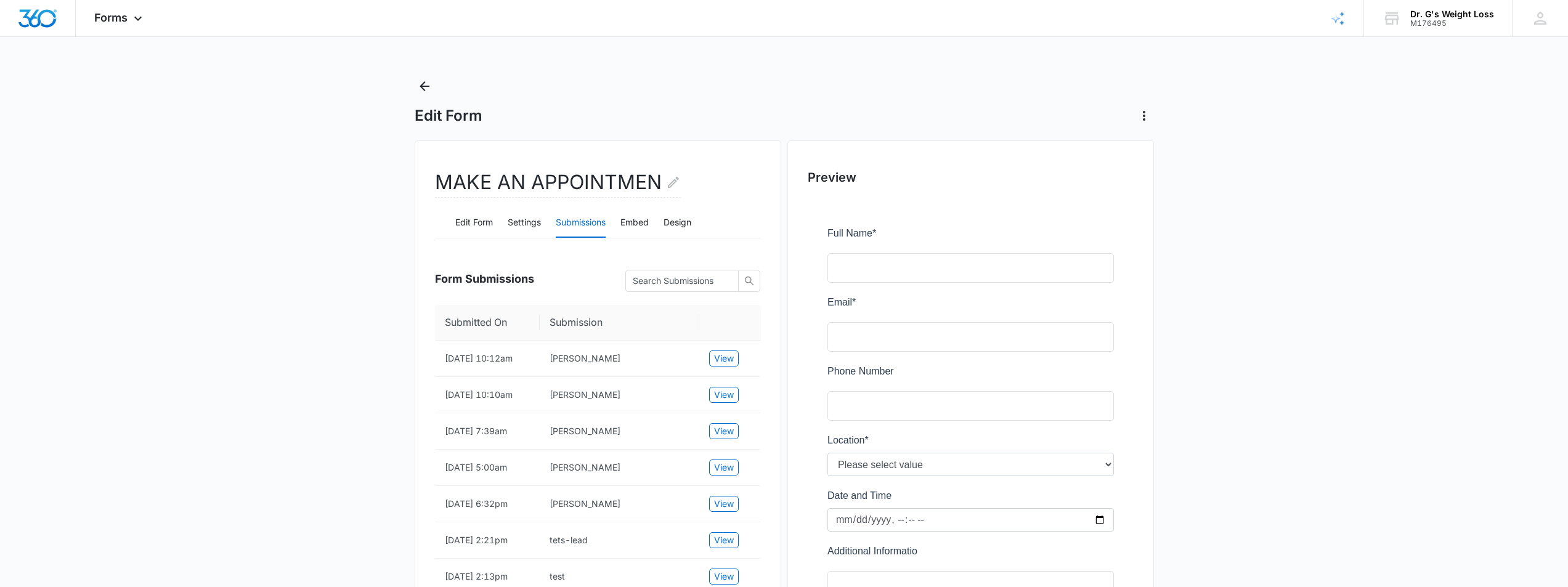
click at [222, 344] on main "Edit Form MAKE AN APPOINTMEN Edit Form Settings Submissions Embed Design Form S…" at bounding box center [784, 431] width 1568 height 709
click at [646, 55] on div "Forms Apps Reputation Forms CRM Email Social Payments POS Content Ads Intellige…" at bounding box center [784, 392] width 1568 height 786
drag, startPoint x: 1307, startPoint y: 94, endPoint x: 1295, endPoint y: 95, distance: 12.0
click at [1307, 94] on main "Edit Form MAKE AN APPOINTMEN Edit Form Settings Submissions Embed Design Form S…" at bounding box center [784, 431] width 1568 height 709
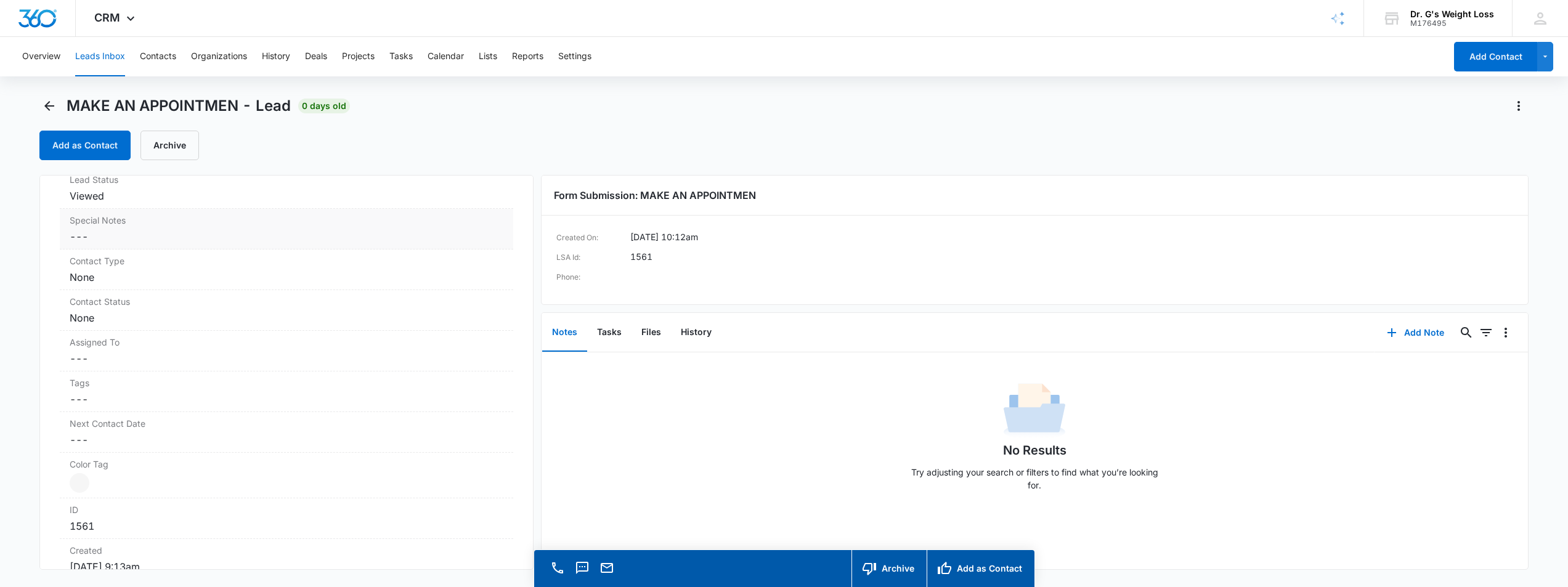
scroll to position [431, 0]
click at [317, 371] on div "Assigned To Cancel Save Changes ---" at bounding box center [286, 371] width 454 height 41
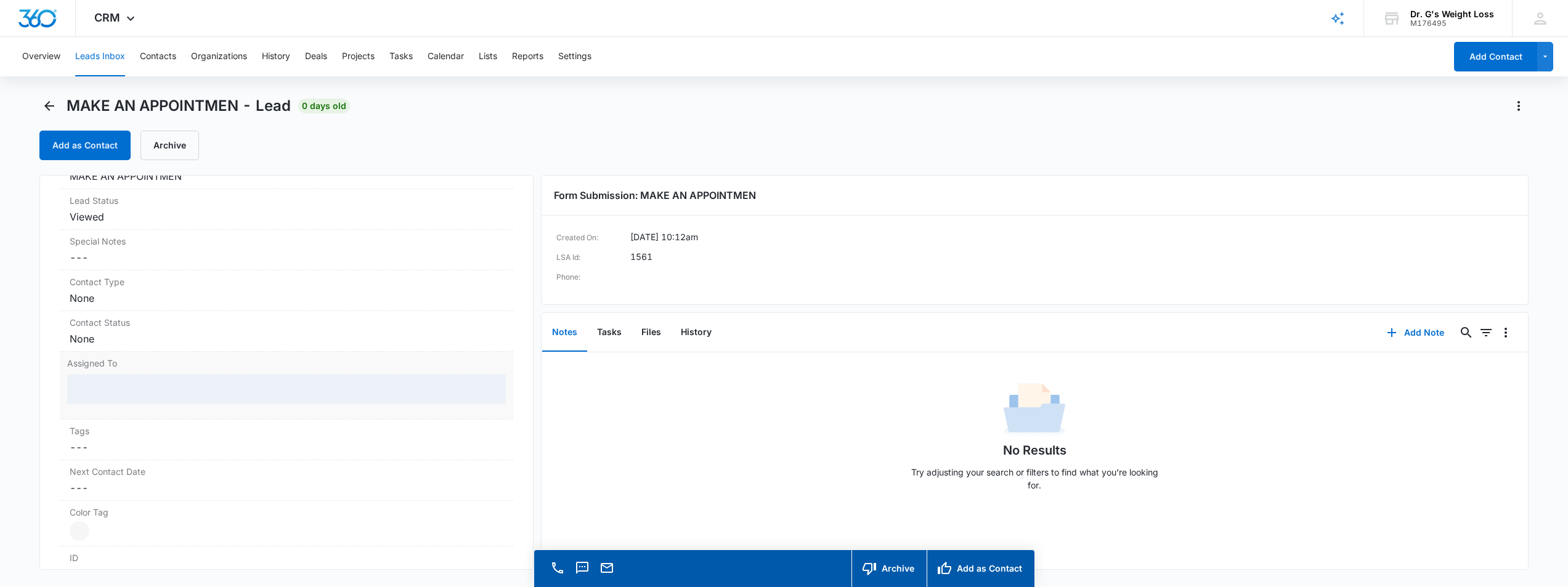
click at [144, 386] on div at bounding box center [286, 389] width 438 height 30
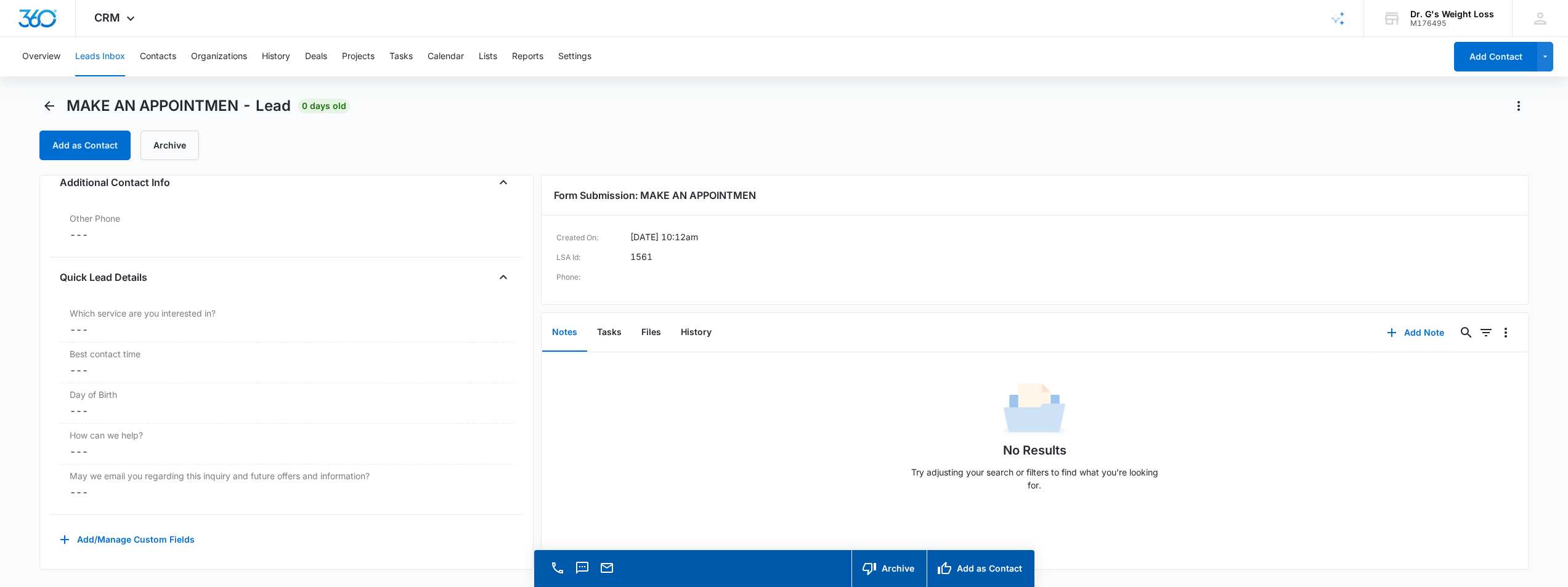
scroll to position [940, 0]
click at [32, 351] on main "MAKE AN APPOINTMEN - Lead 0 days old Add as Contact Archive MAKE AN APPOINTMEN …" at bounding box center [784, 359] width 1568 height 526
click at [52, 105] on icon "Back" at bounding box center [49, 106] width 10 height 10
click at [465, 150] on div "Add as Contact Archive" at bounding box center [784, 145] width 1489 height 30
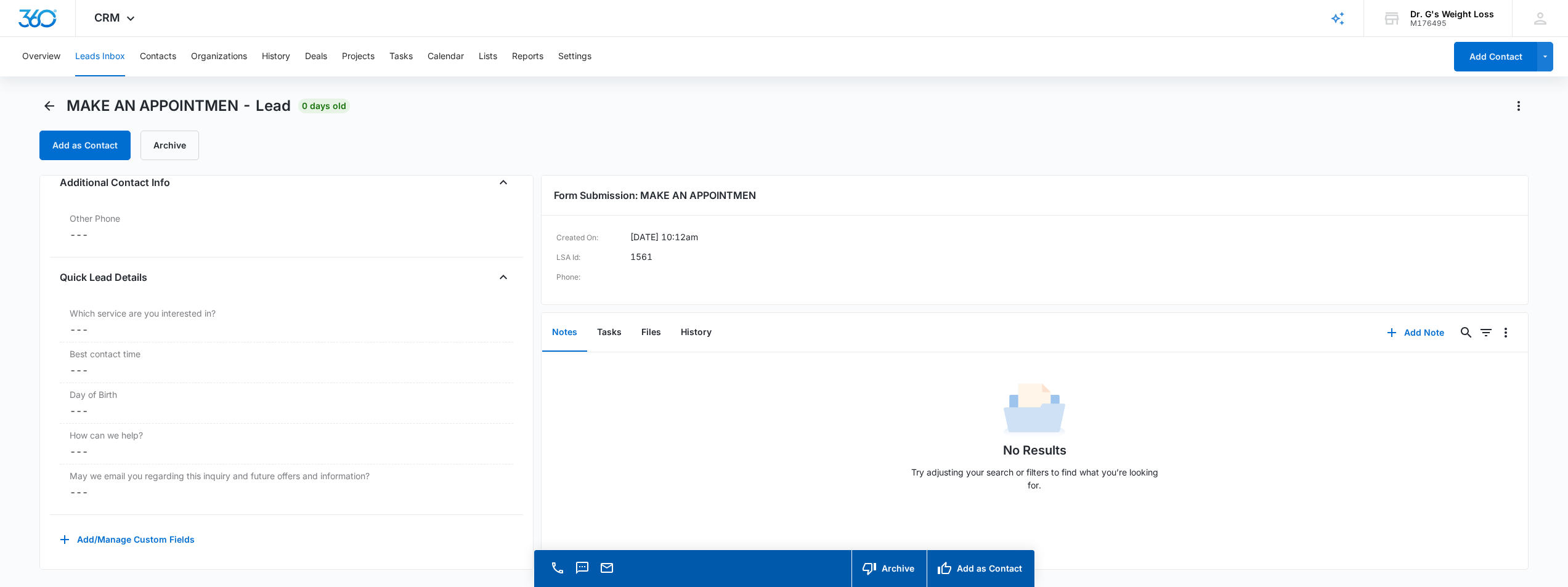
click at [114, 60] on button "Leads Inbox" at bounding box center [100, 56] width 50 height 39
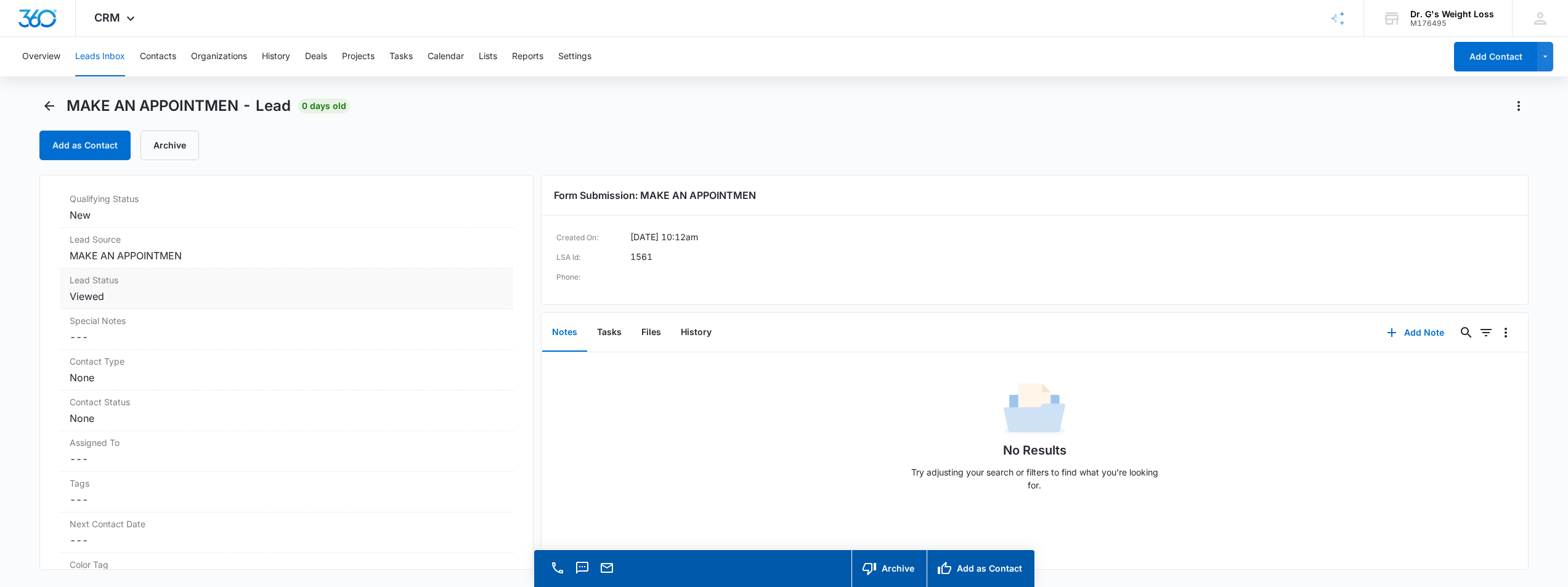
scroll to position [370, 0]
click at [330, 428] on label "Assigned To" at bounding box center [286, 425] width 433 height 13
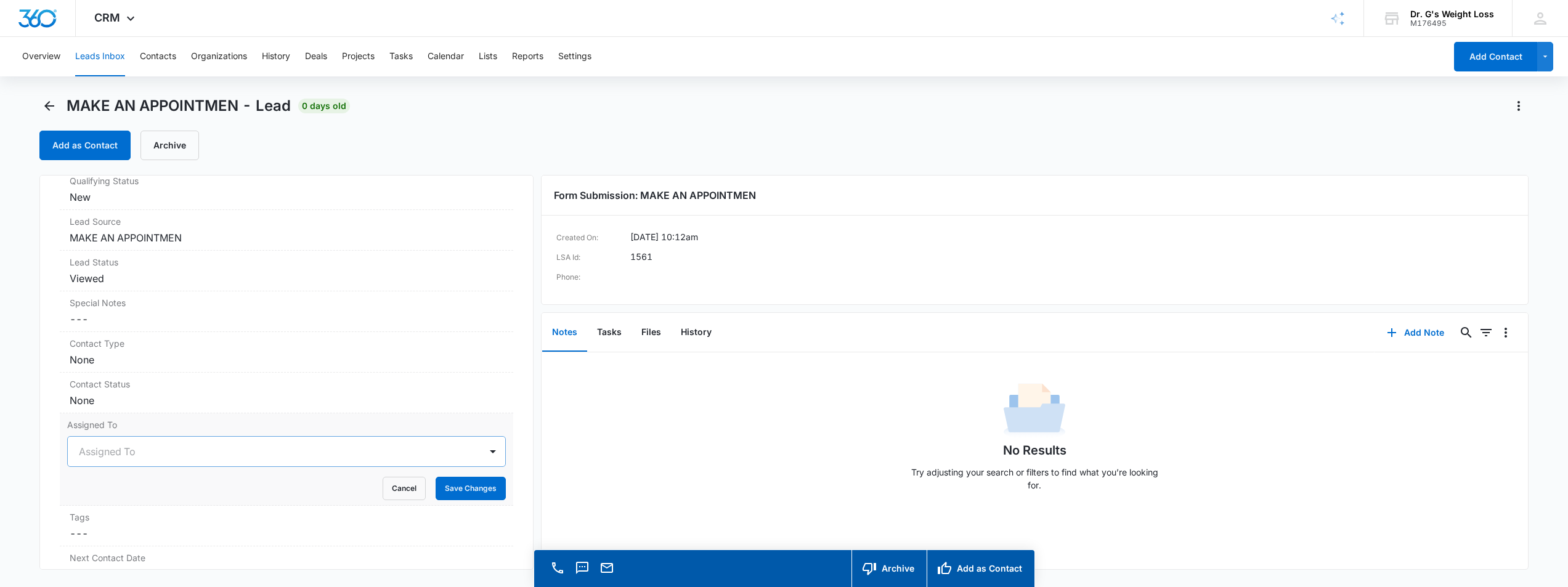
click at [437, 459] on div "Assigned To" at bounding box center [286, 451] width 438 height 31
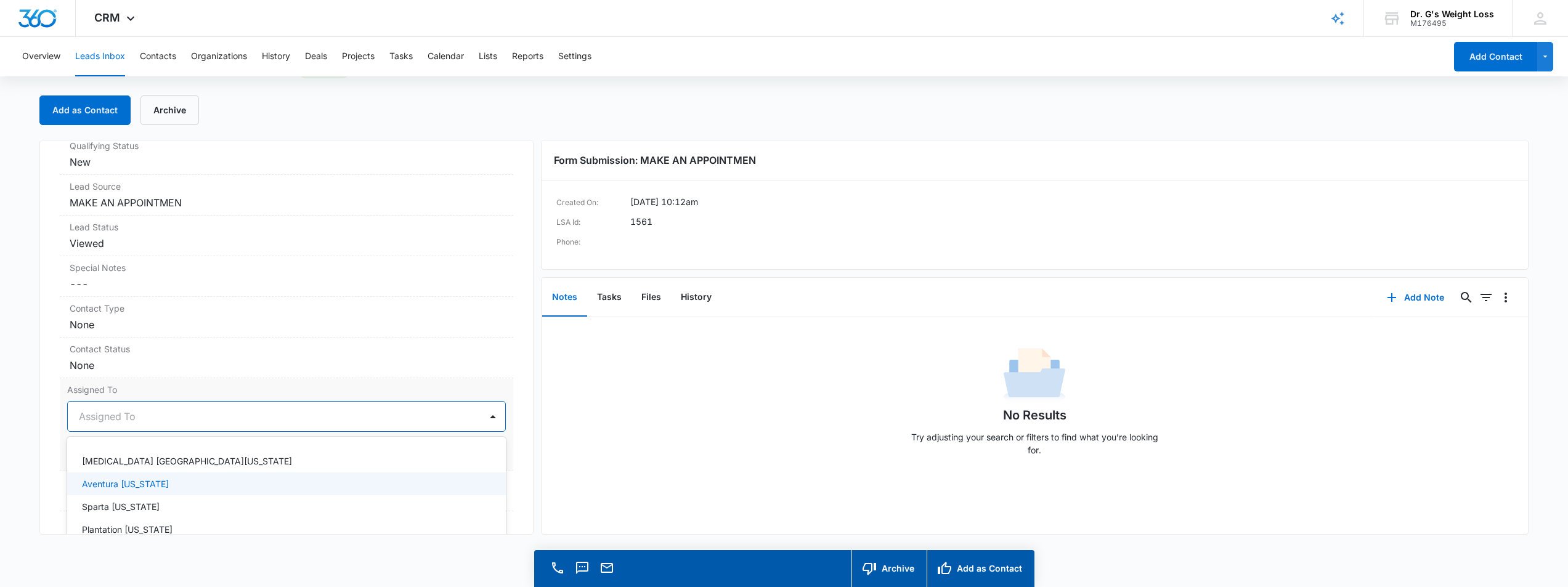
scroll to position [62, 0]
click at [335, 488] on div "Sparta New Jersey" at bounding box center [285, 490] width 407 height 13
click at [32, 481] on main "MAKE AN APPOINTMEN - Lead 0 days old Add as Contact Archive MAKE AN APPOINTMEN …" at bounding box center [784, 324] width 1568 height 526
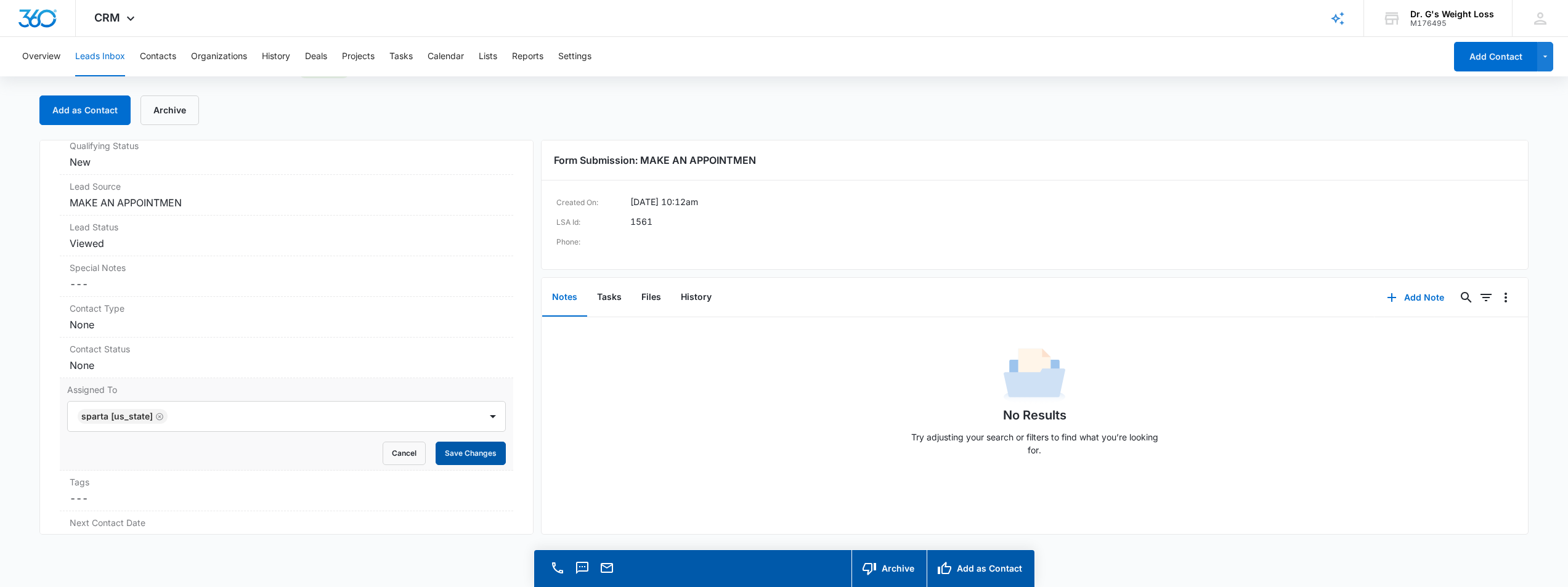
click at [454, 457] on button "Save Changes" at bounding box center [470, 453] width 70 height 23
click at [357, 239] on dd "Viewed" at bounding box center [286, 243] width 433 height 14
click at [164, 234] on div "Lead Status Viewed" at bounding box center [286, 236] width 454 height 41
click at [101, 241] on dd "Viewed" at bounding box center [286, 243] width 433 height 14
click at [120, 237] on dd "Viewed" at bounding box center [286, 243] width 433 height 14
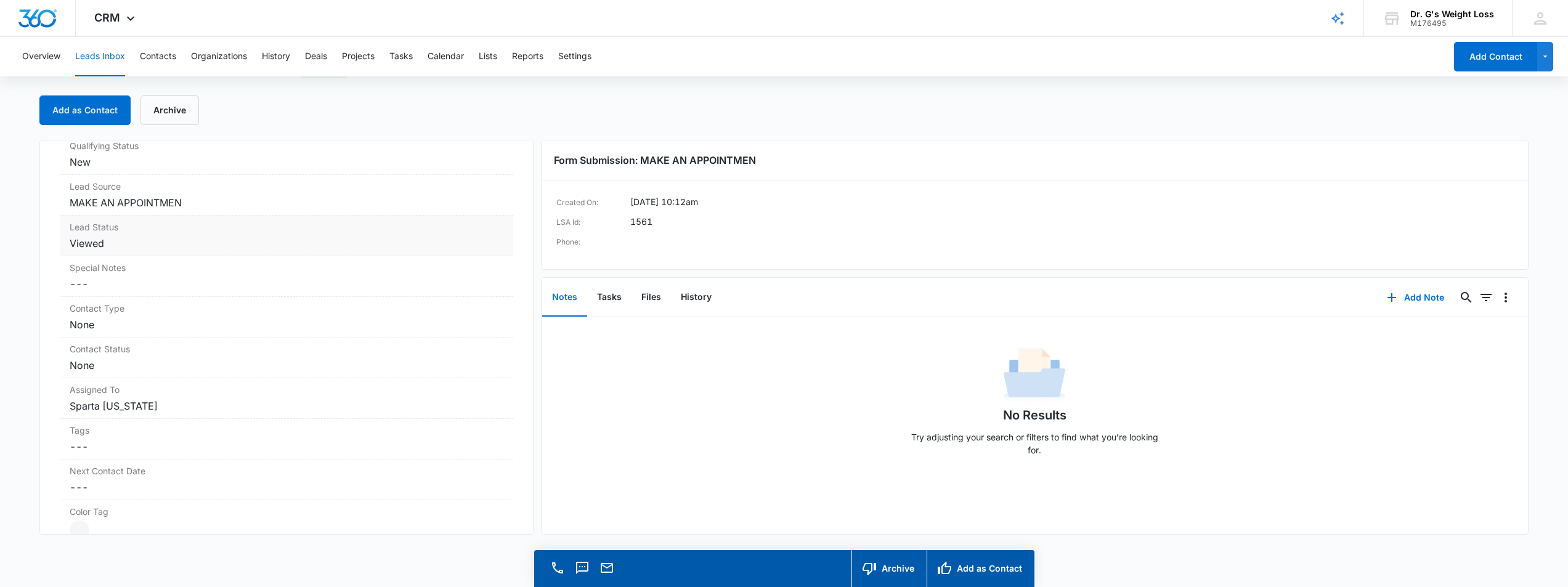
click at [170, 237] on dd "Viewed" at bounding box center [286, 243] width 433 height 14
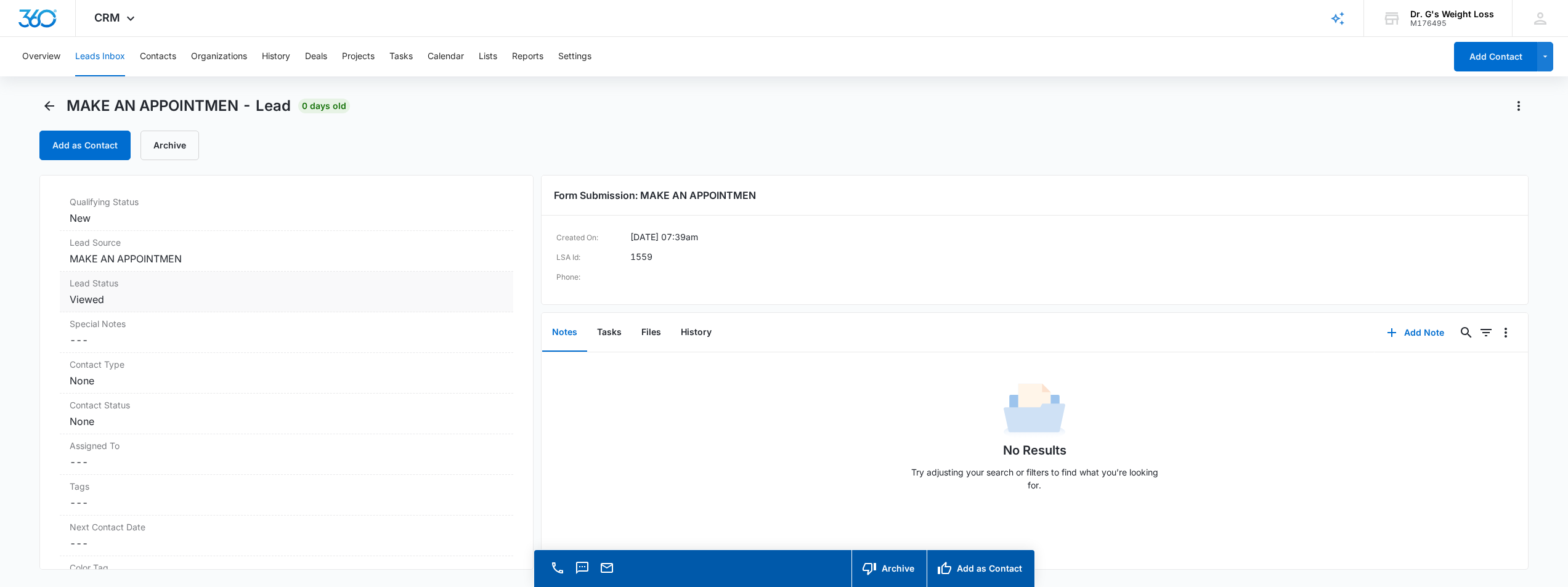
scroll to position [370, 0]
click at [284, 437] on dd "Cancel Save Changes ---" at bounding box center [286, 441] width 433 height 14
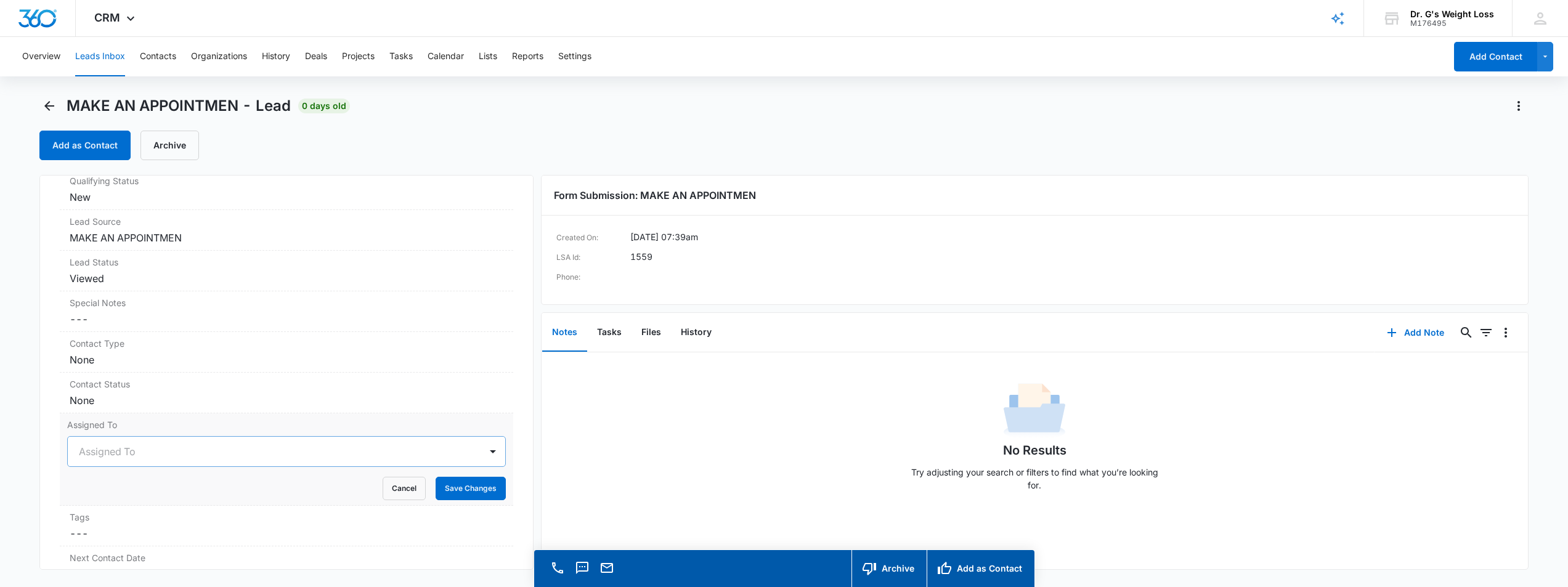
scroll to position [35, 0]
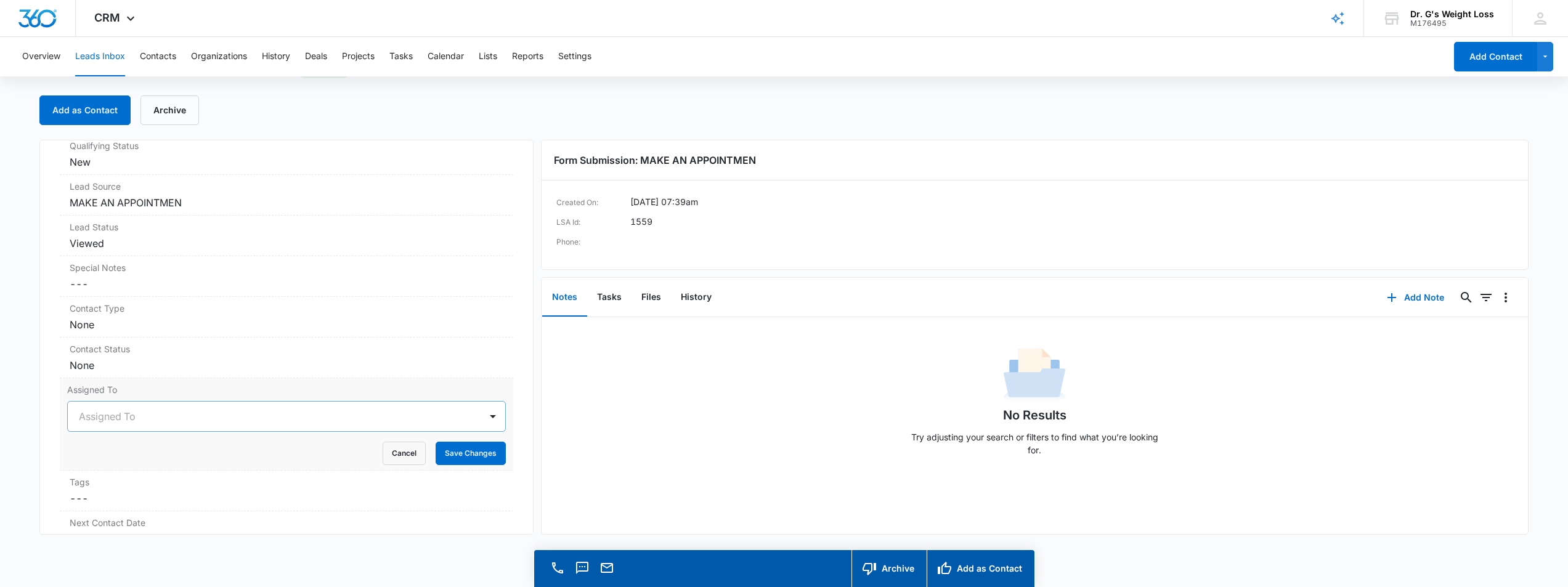
click at [293, 432] on div "Assigned To" at bounding box center [286, 417] width 438 height 31
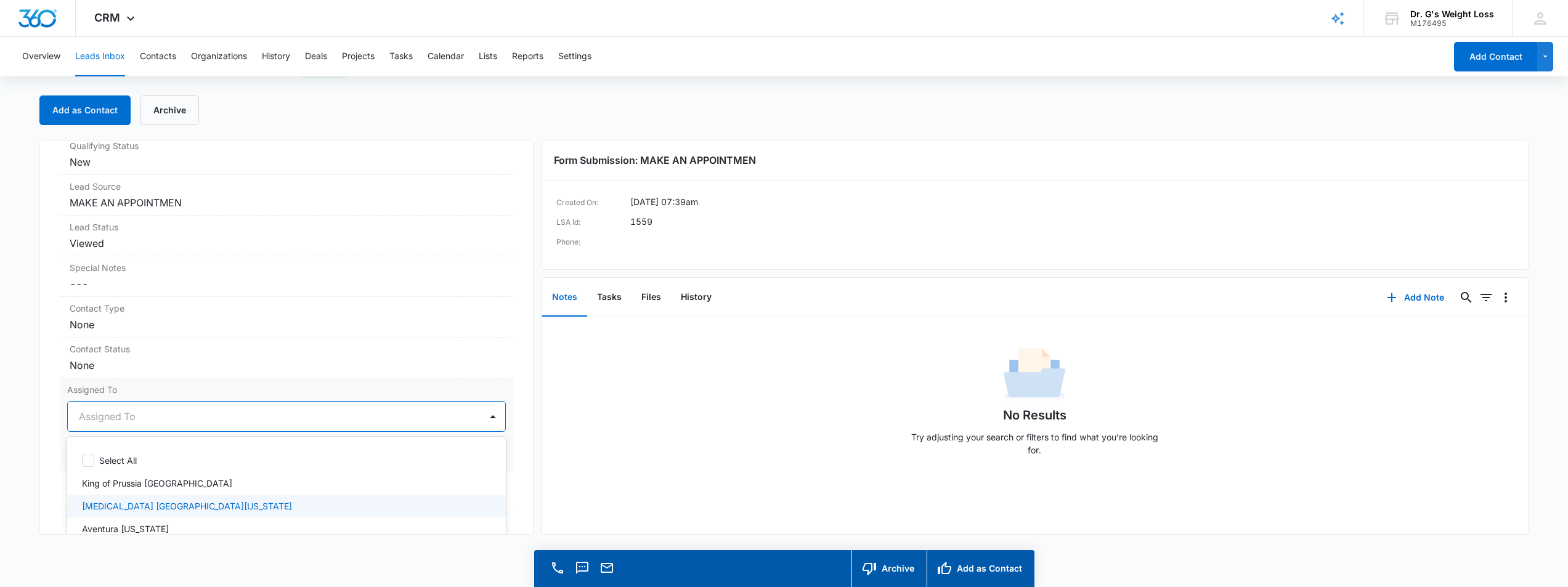
scroll to position [62, 0]
click at [264, 503] on div "Plantation [US_STATE]" at bounding box center [286, 513] width 438 height 23
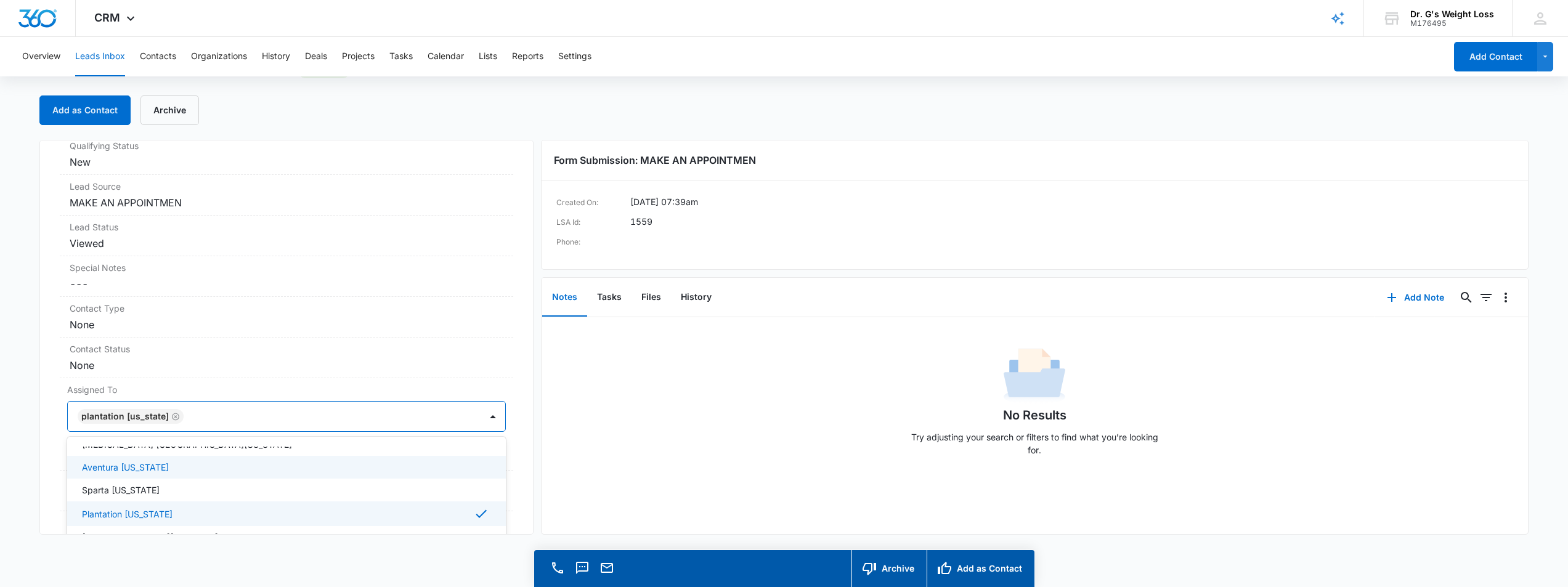
click at [27, 454] on main "MAKE AN APPOINTMEN - Lead 0 days old Add as Contact Archive MAKE AN APPOINTMEN …" at bounding box center [784, 324] width 1568 height 526
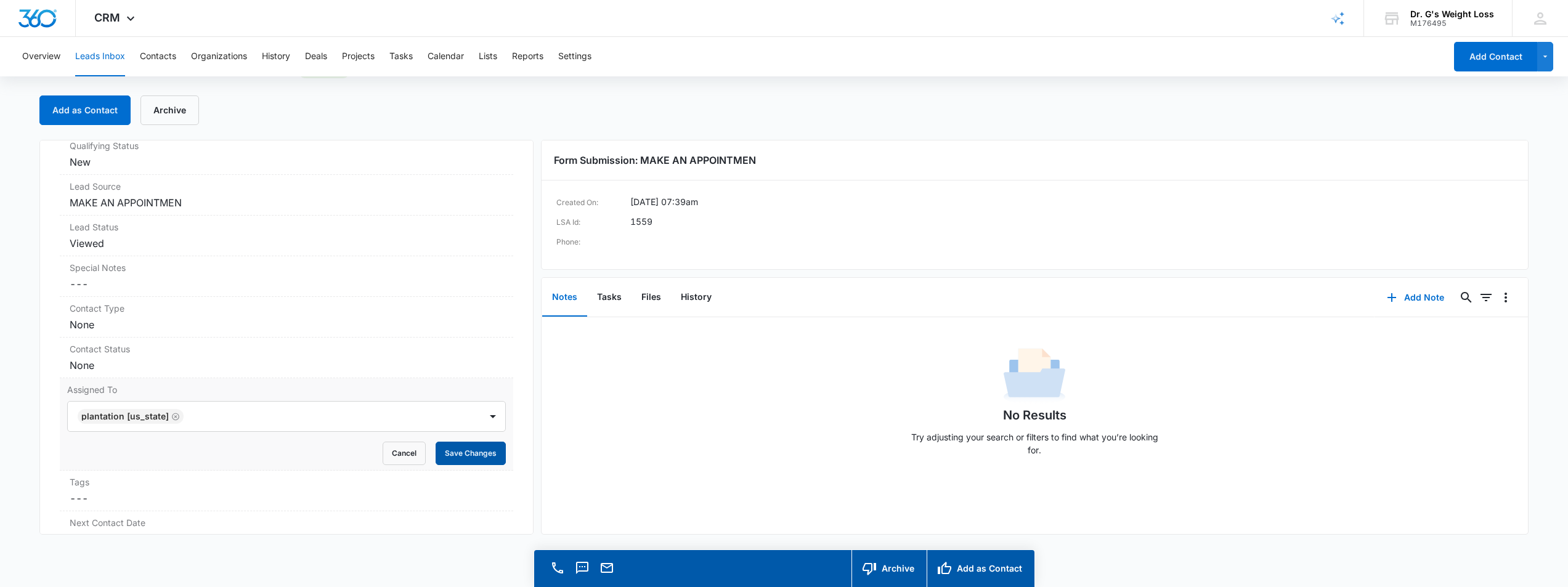
click at [446, 452] on button "Save Changes" at bounding box center [470, 453] width 70 height 23
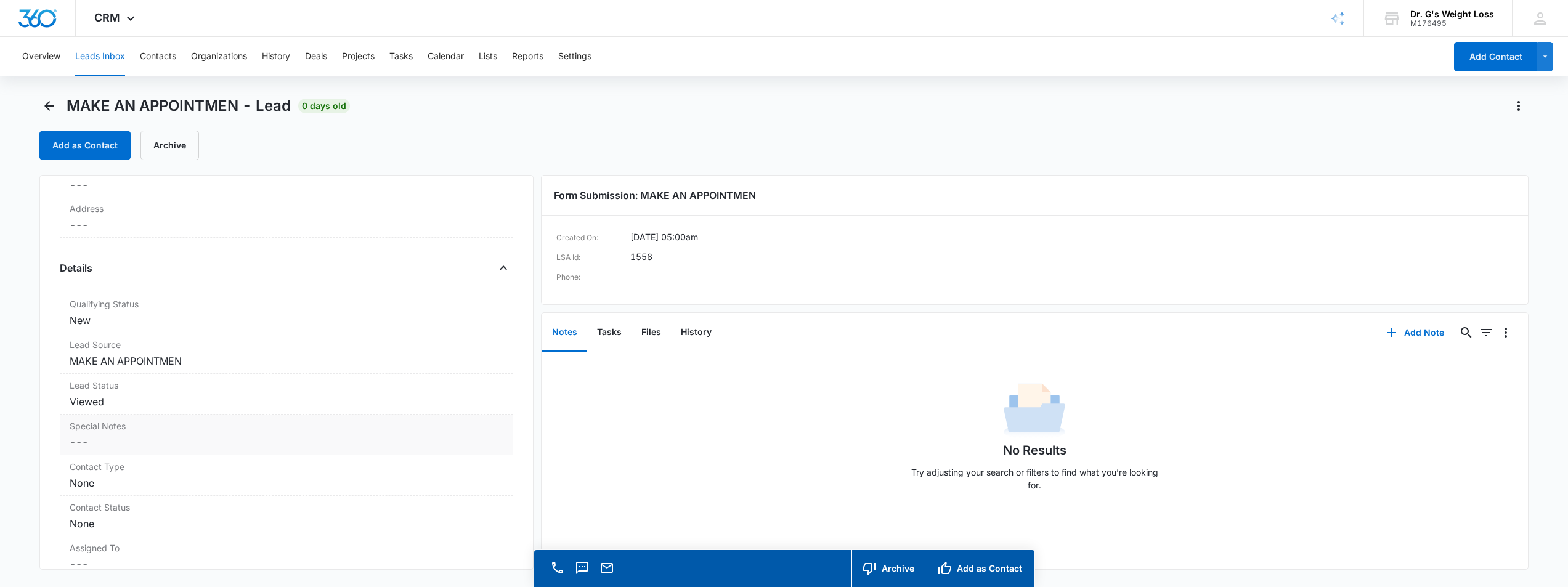
scroll to position [308, 0]
click at [351, 494] on div "Assigned To Cancel Save Changes ---" at bounding box center [286, 495] width 454 height 41
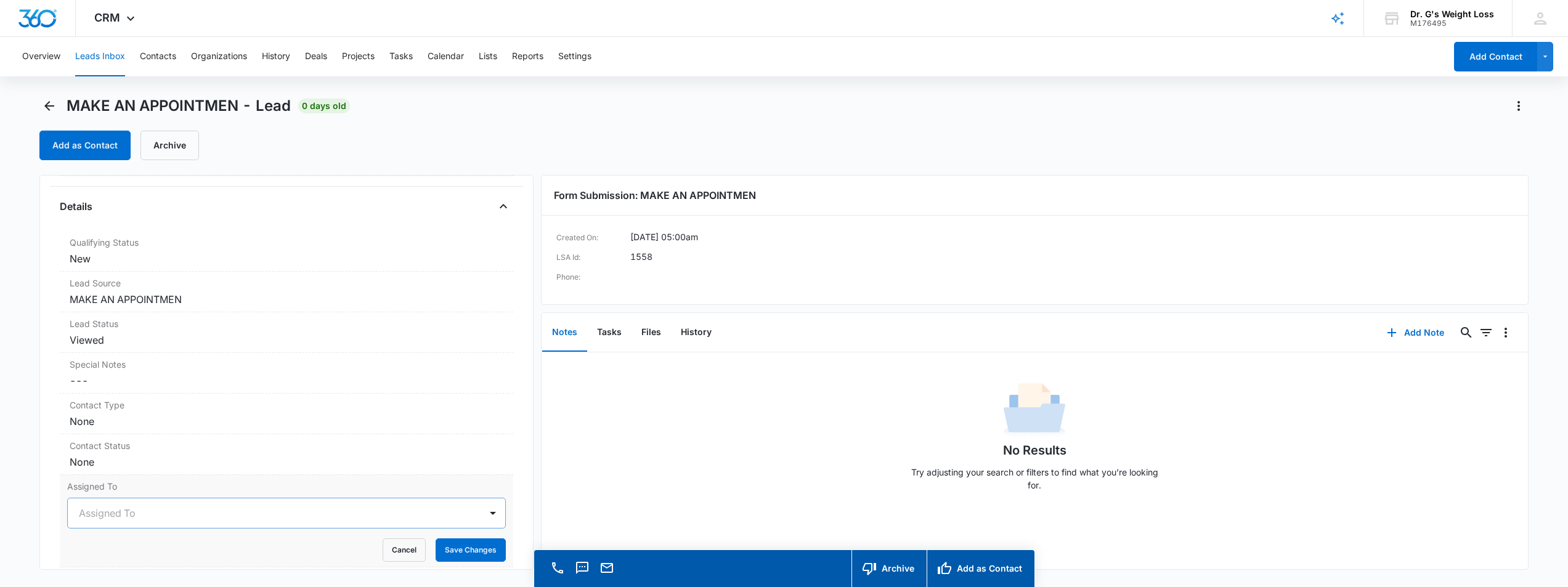
click at [359, 507] on div "Assigned To" at bounding box center [286, 513] width 438 height 31
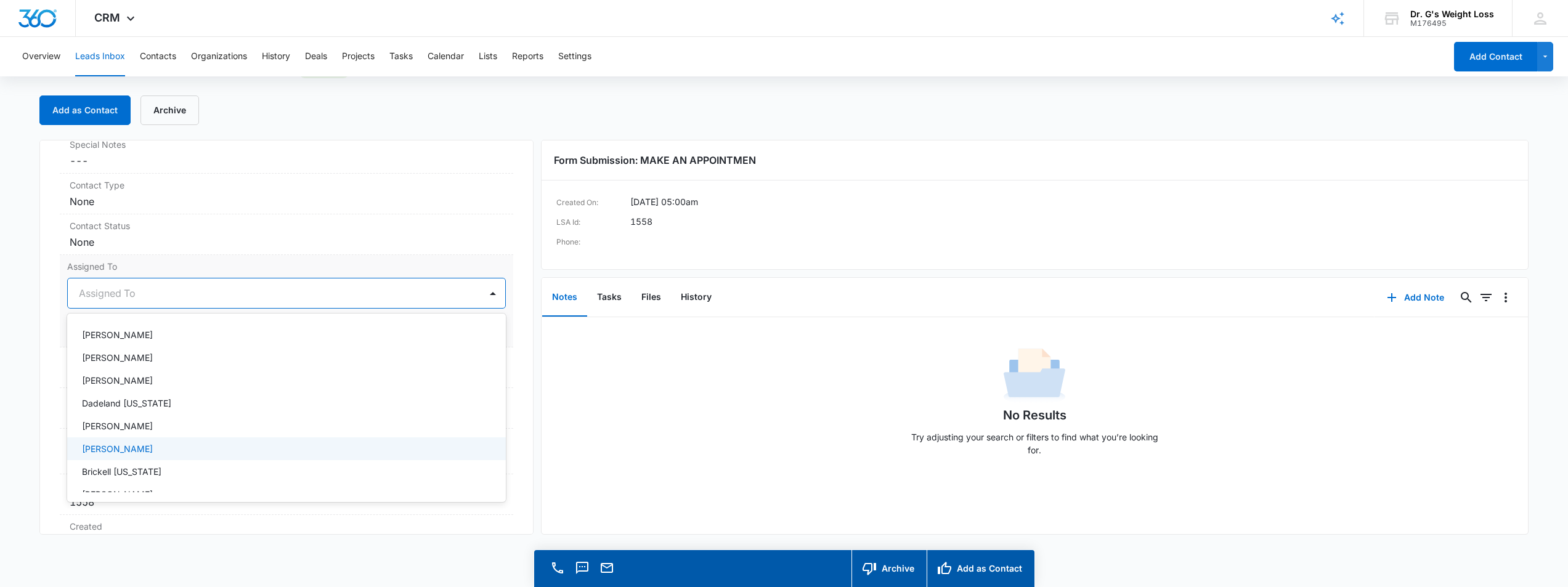
scroll to position [246, 0]
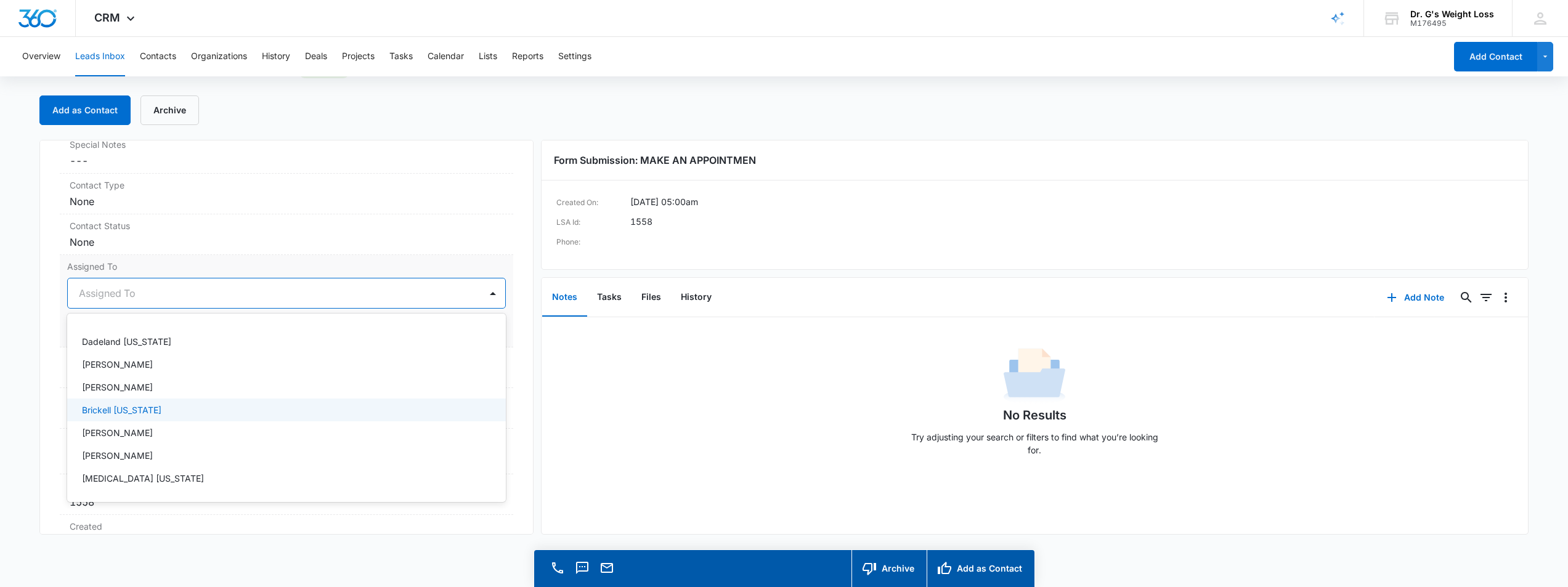
click at [355, 414] on div "Brickell [US_STATE]" at bounding box center [285, 410] width 407 height 13
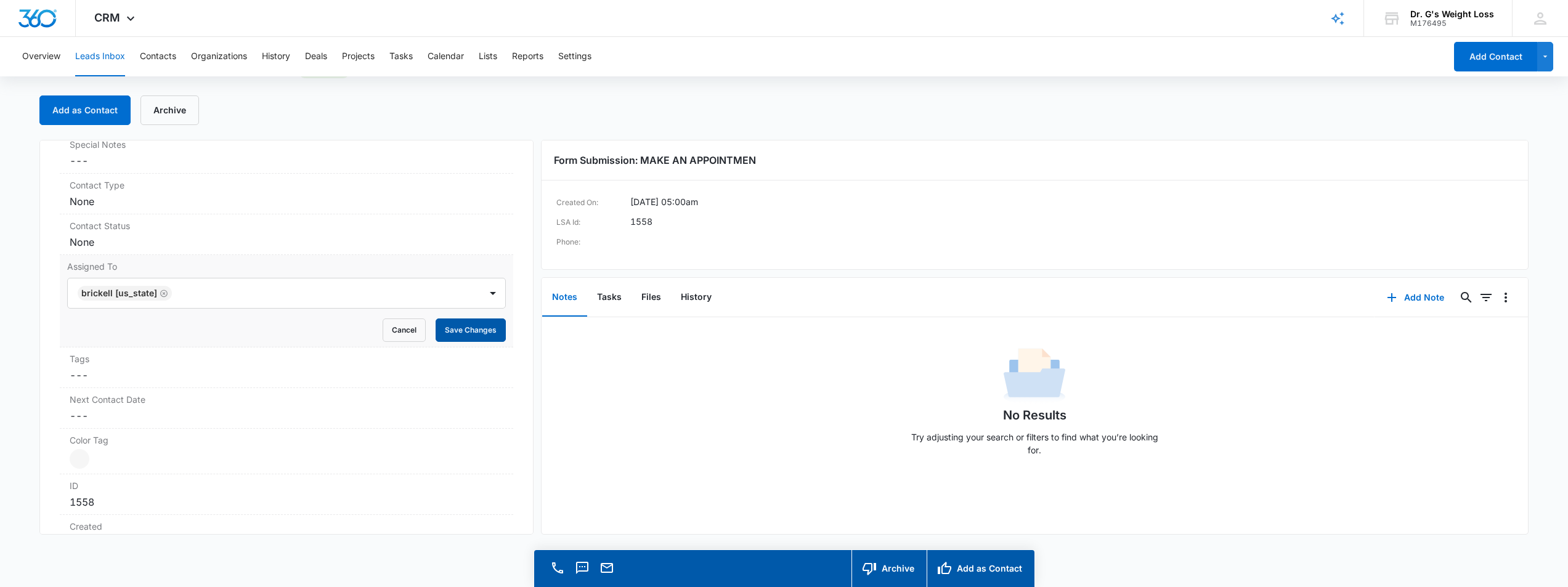
click at [470, 330] on button "Save Changes" at bounding box center [470, 330] width 70 height 23
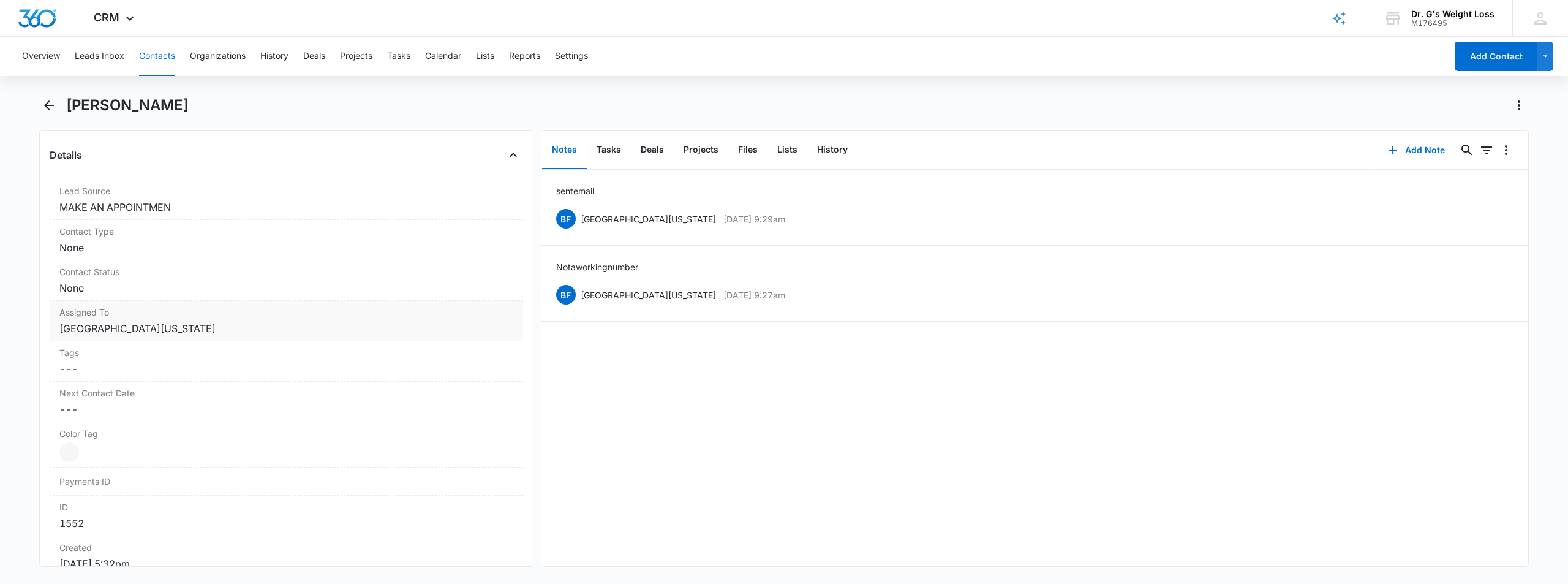
scroll to position [429, 0]
